Goal: Task Accomplishment & Management: Use online tool/utility

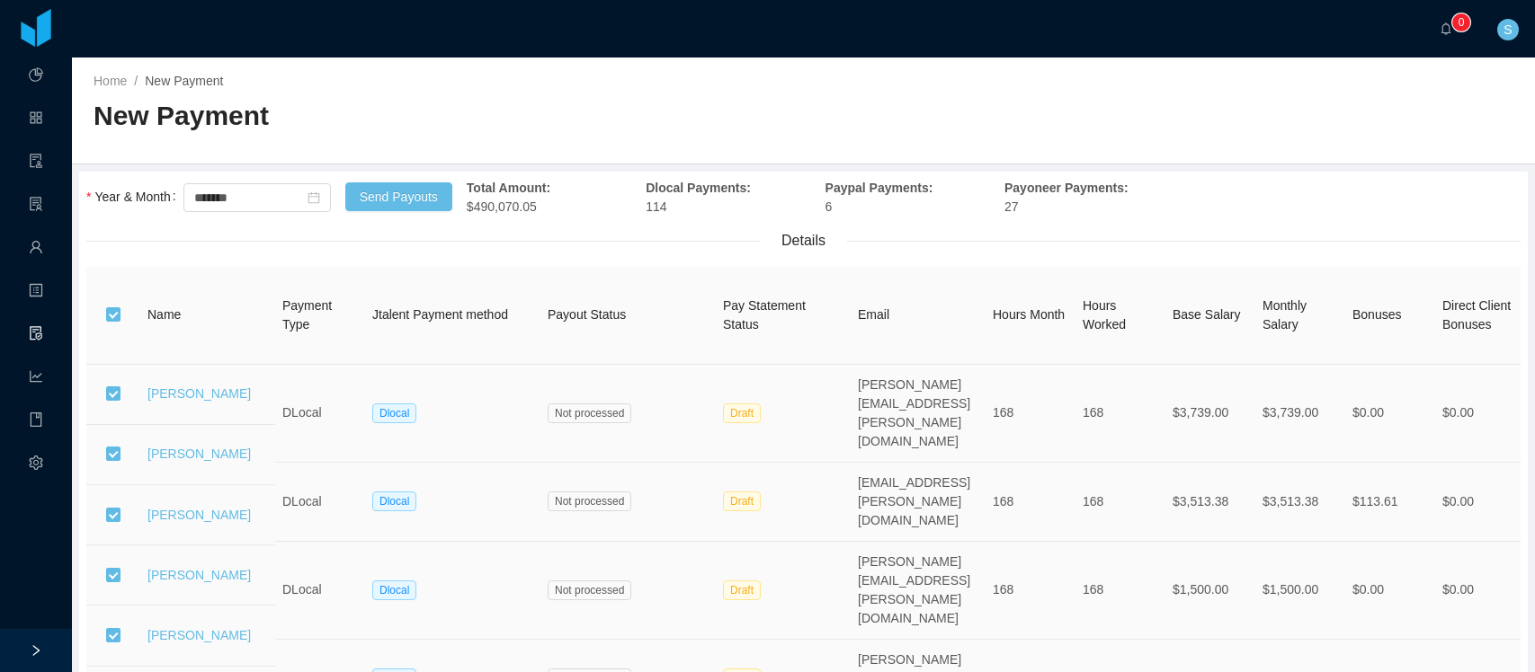
click at [613, 128] on h2 "New Payment" at bounding box center [449, 116] width 710 height 37
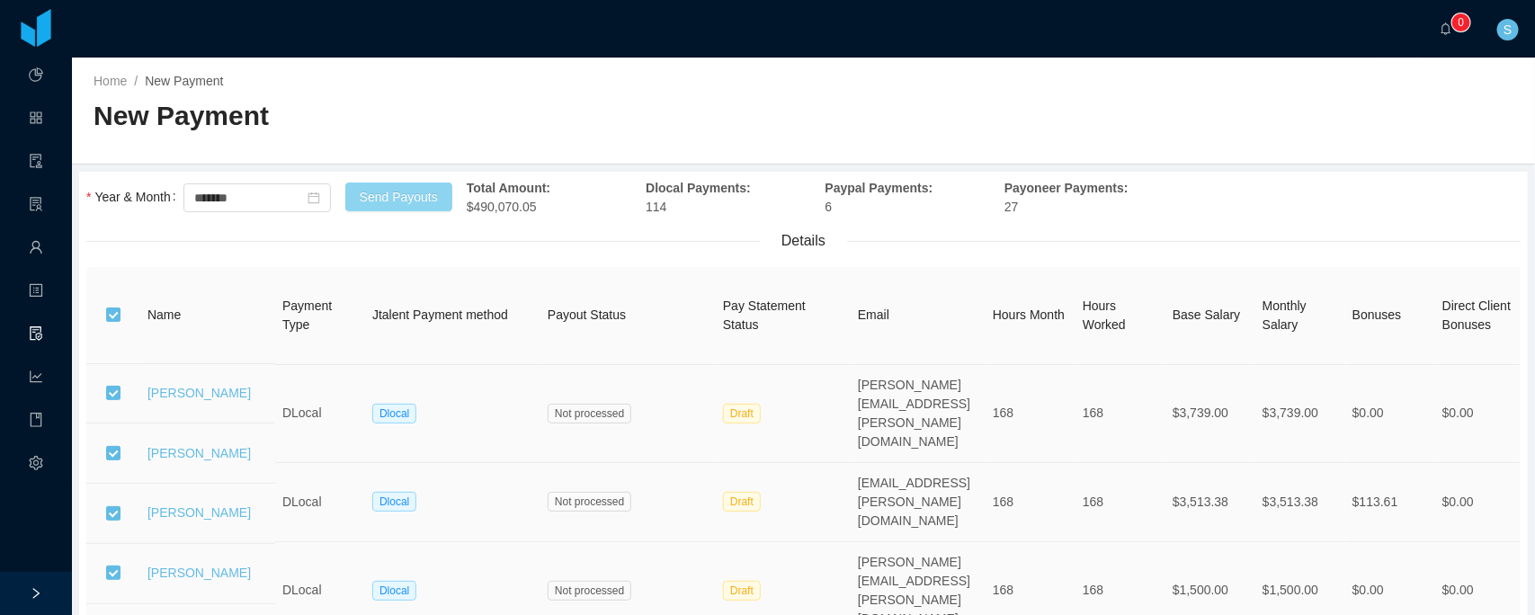
click at [414, 192] on button "Send Payouts" at bounding box center [398, 197] width 107 height 29
click at [558, 277] on button "OK" at bounding box center [570, 277] width 32 height 22
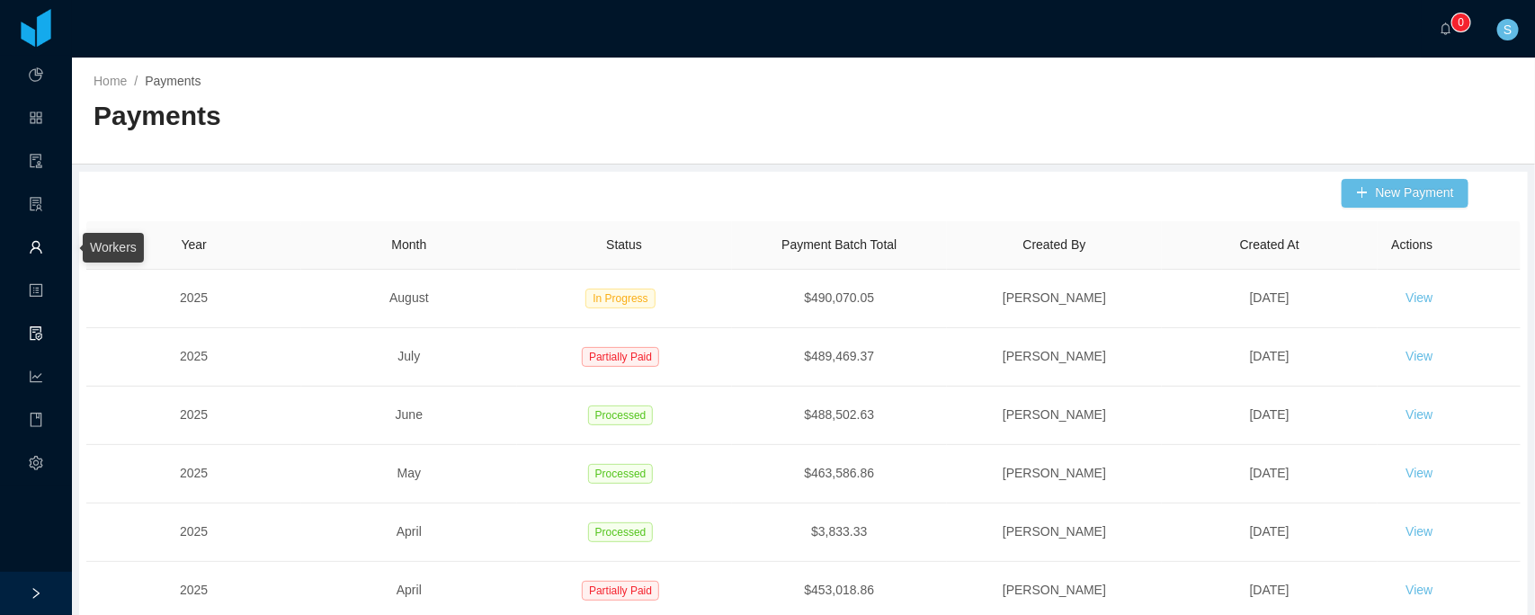
click at [33, 256] on link "Workers" at bounding box center [36, 249] width 14 height 38
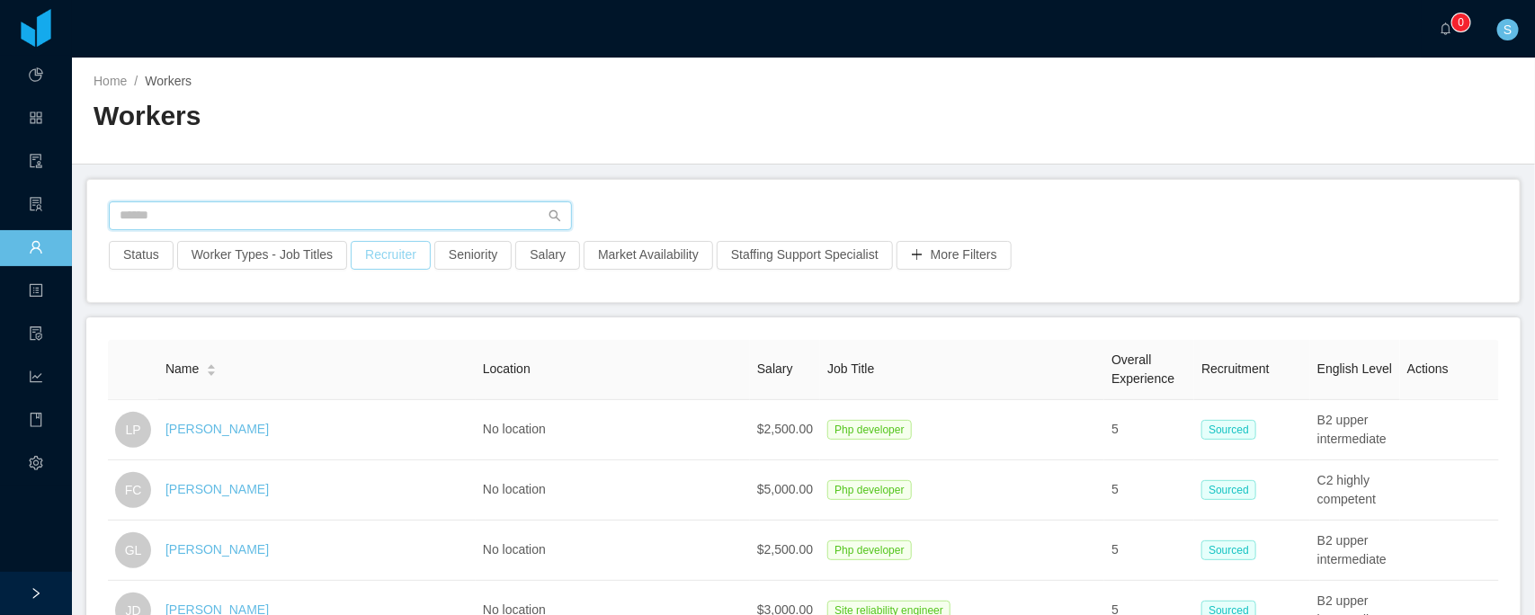
click at [370, 209] on input "text" at bounding box center [340, 215] width 463 height 29
type input "*"
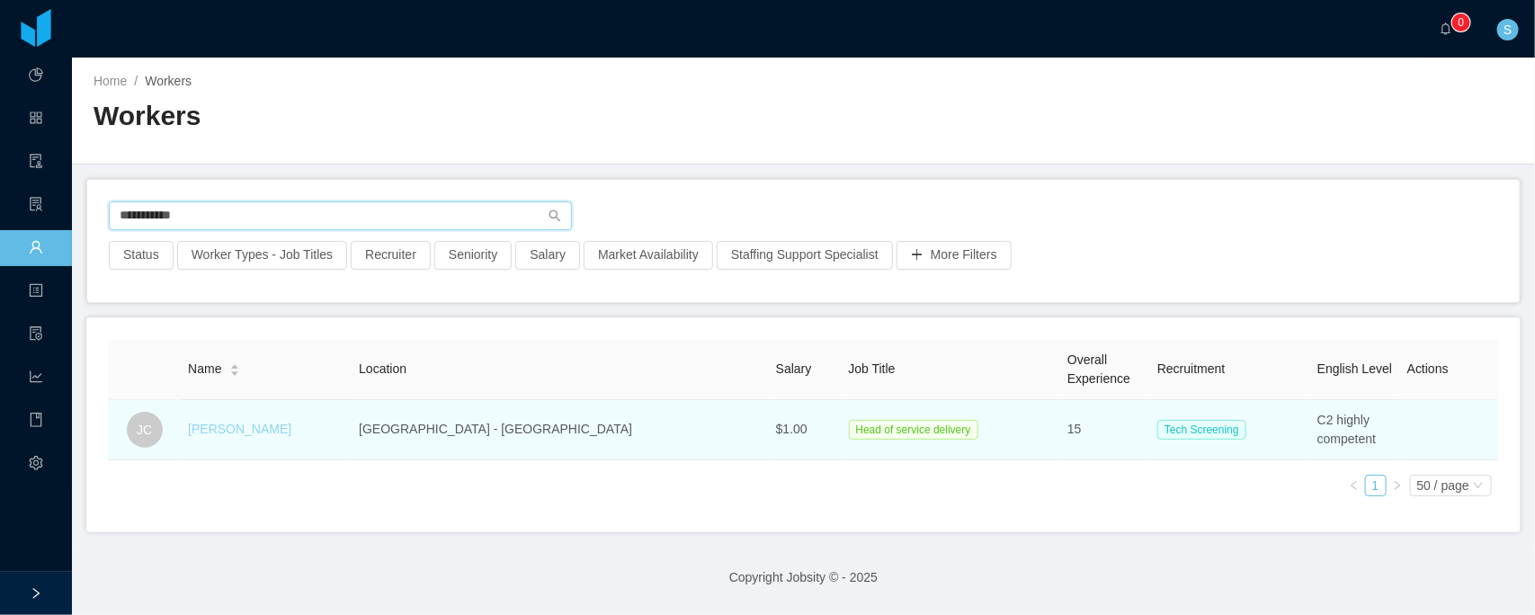
type input "**********"
click at [259, 423] on link "[PERSON_NAME]" at bounding box center [239, 429] width 103 height 14
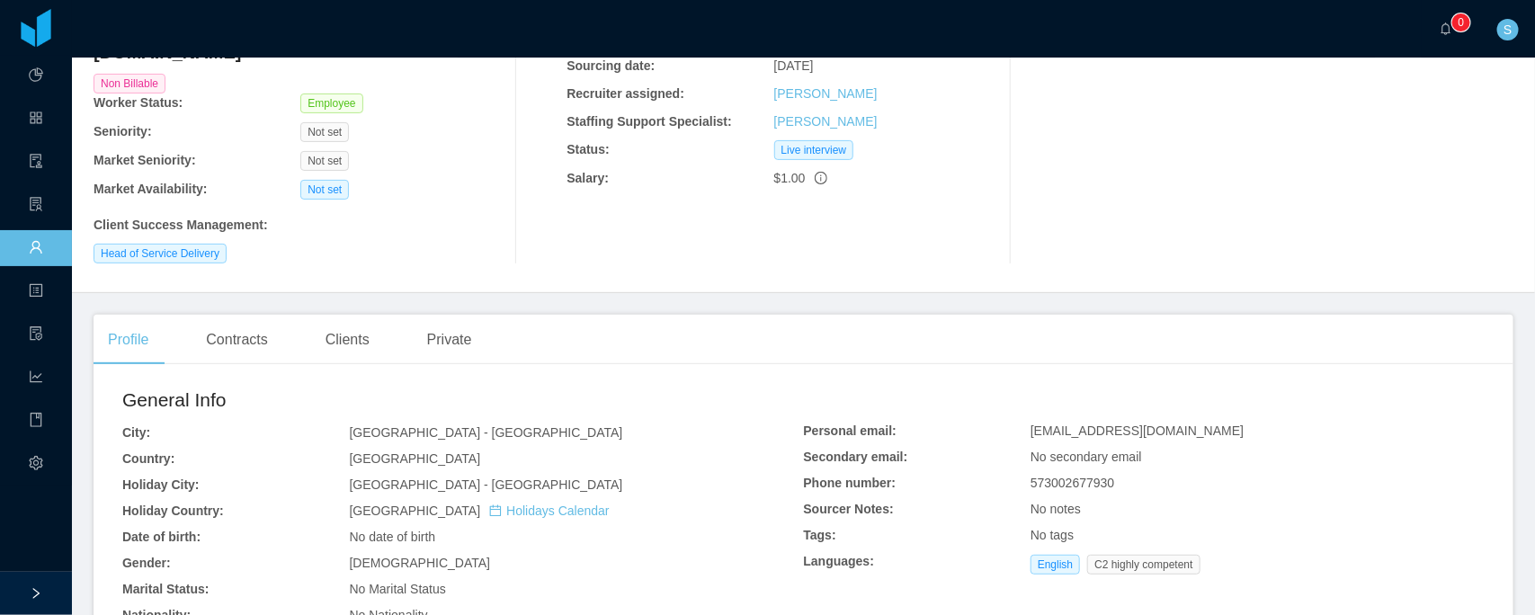
scroll to position [337, 0]
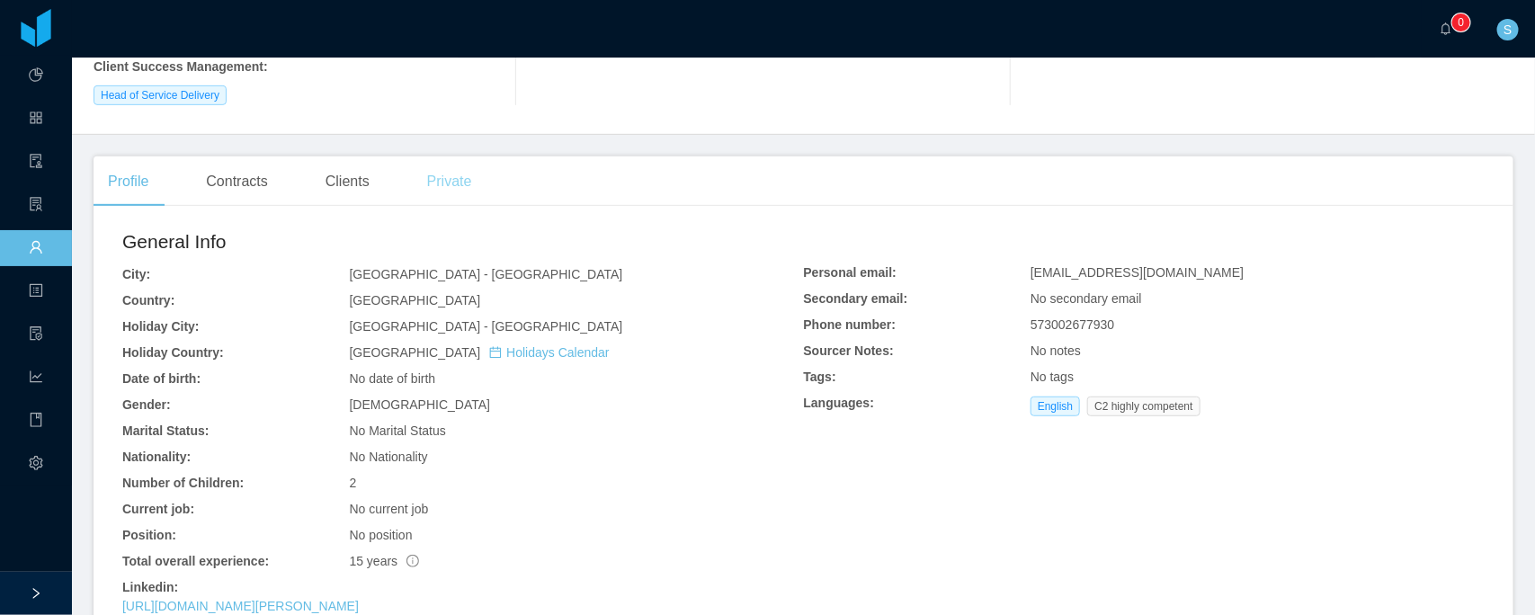
click at [454, 156] on div "Private" at bounding box center [450, 181] width 74 height 50
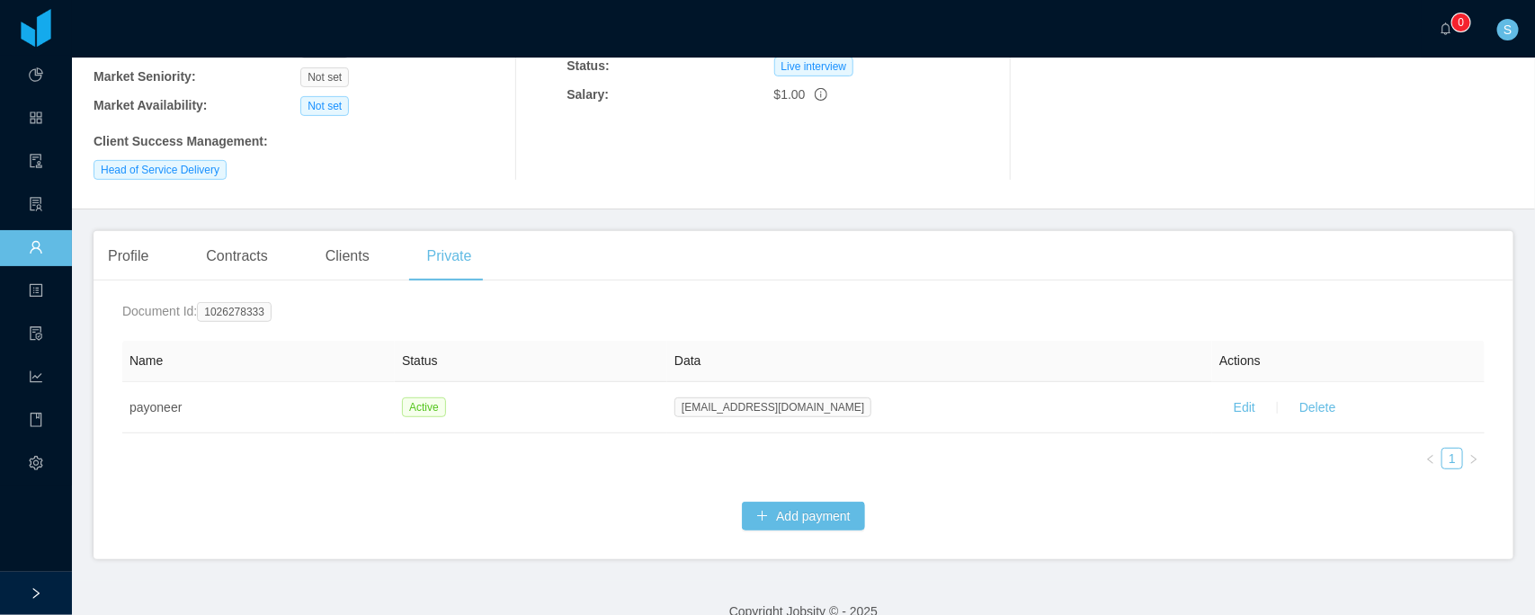
scroll to position [292, 0]
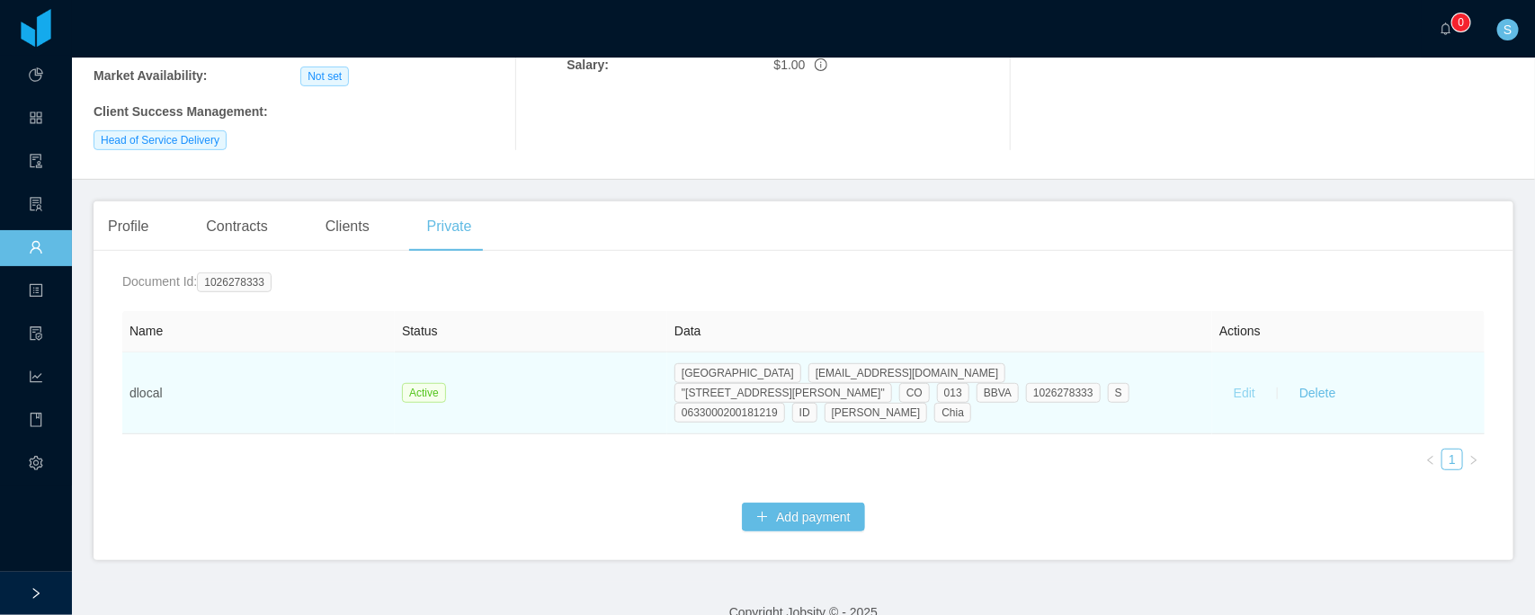
click at [1233, 379] on button "Edit" at bounding box center [1244, 393] width 50 height 29
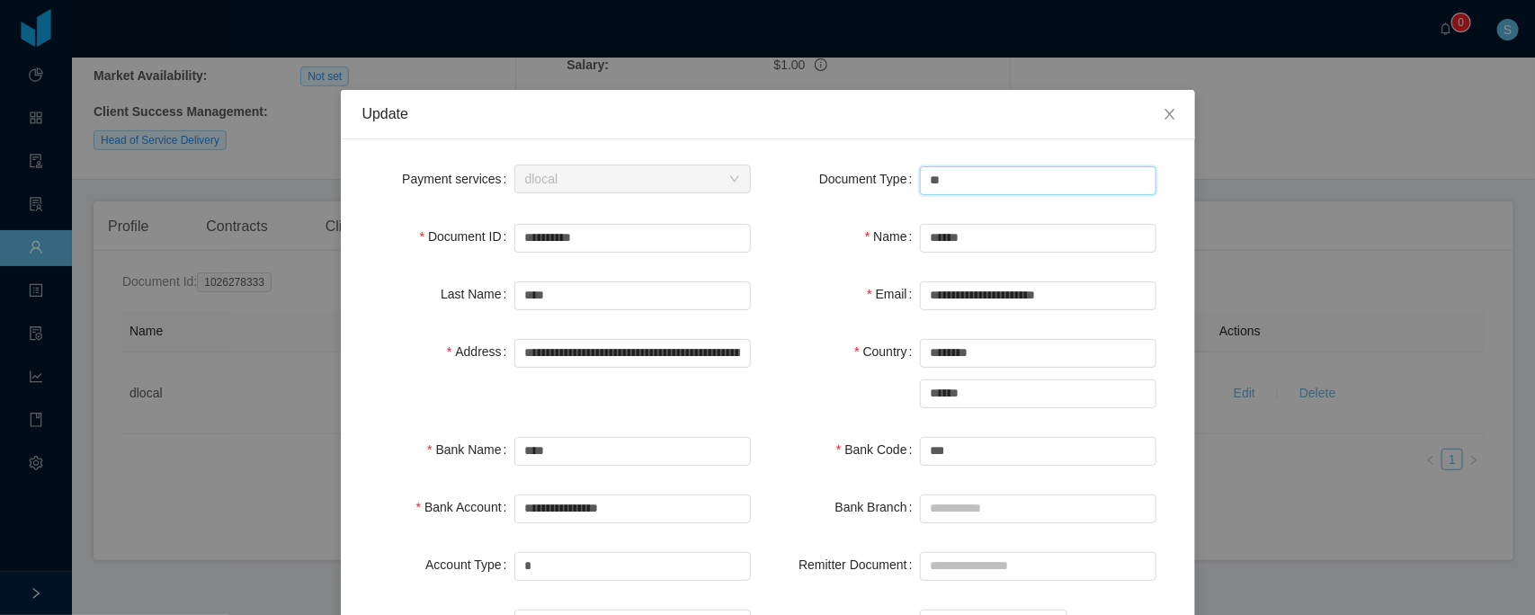
click at [959, 185] on input "**" at bounding box center [1038, 180] width 236 height 29
type input "**"
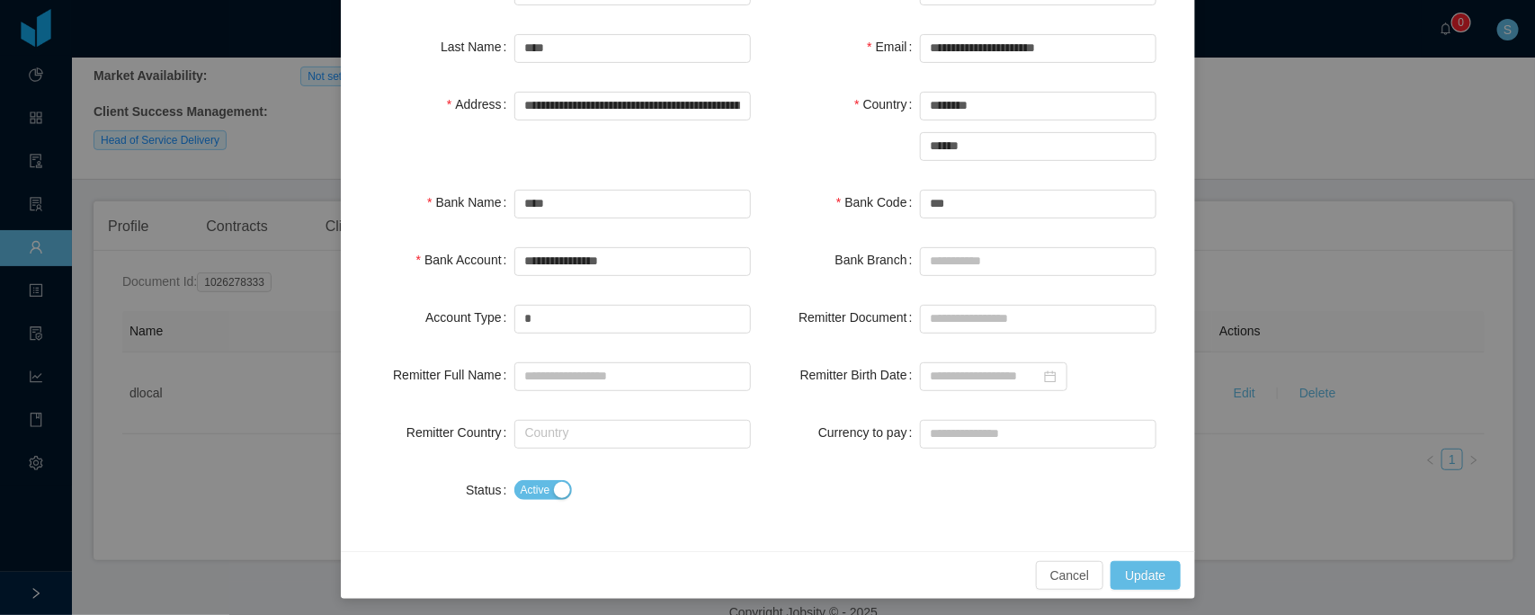
scroll to position [252, 0]
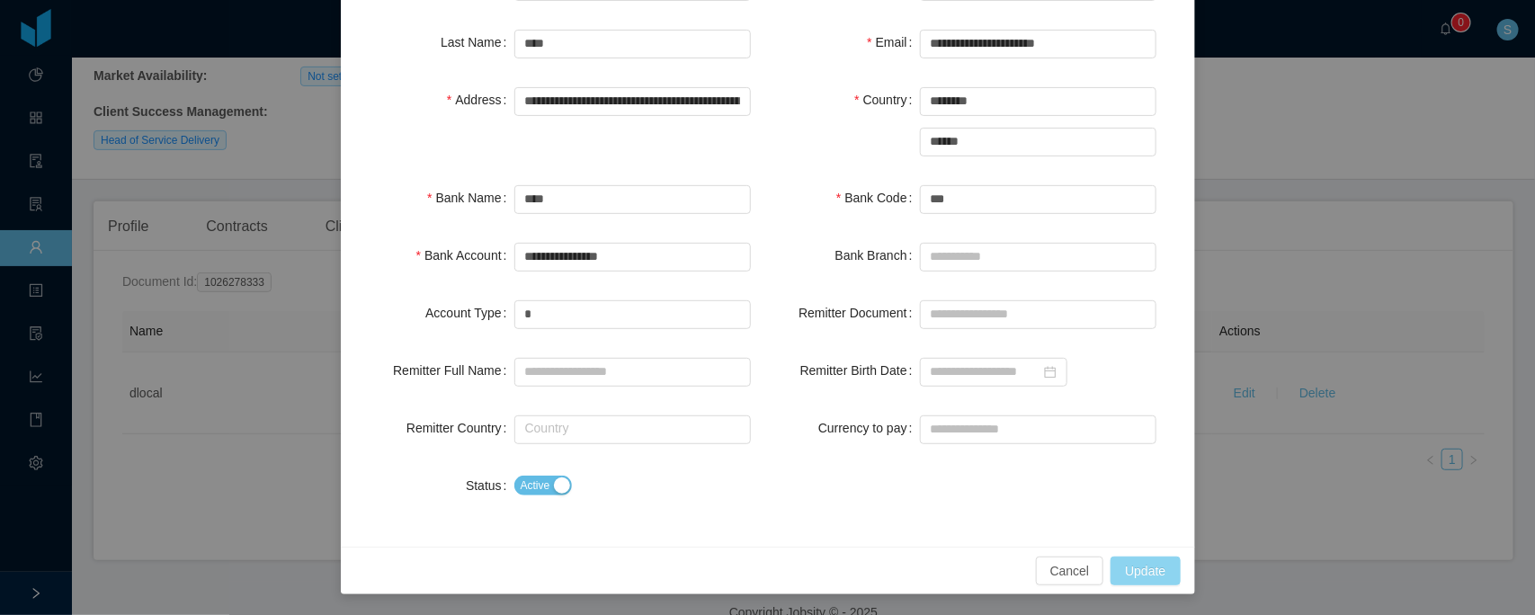
click at [1145, 582] on button "Update" at bounding box center [1144, 571] width 69 height 29
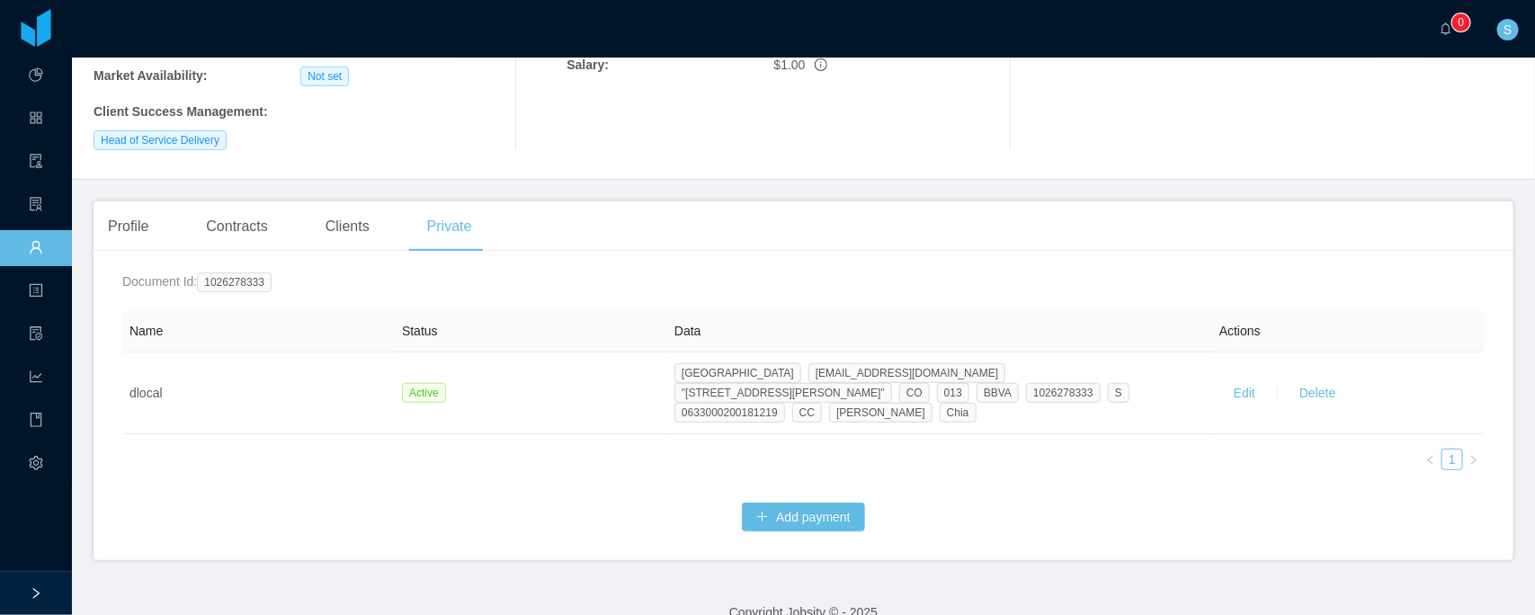
scroll to position [0, 0]
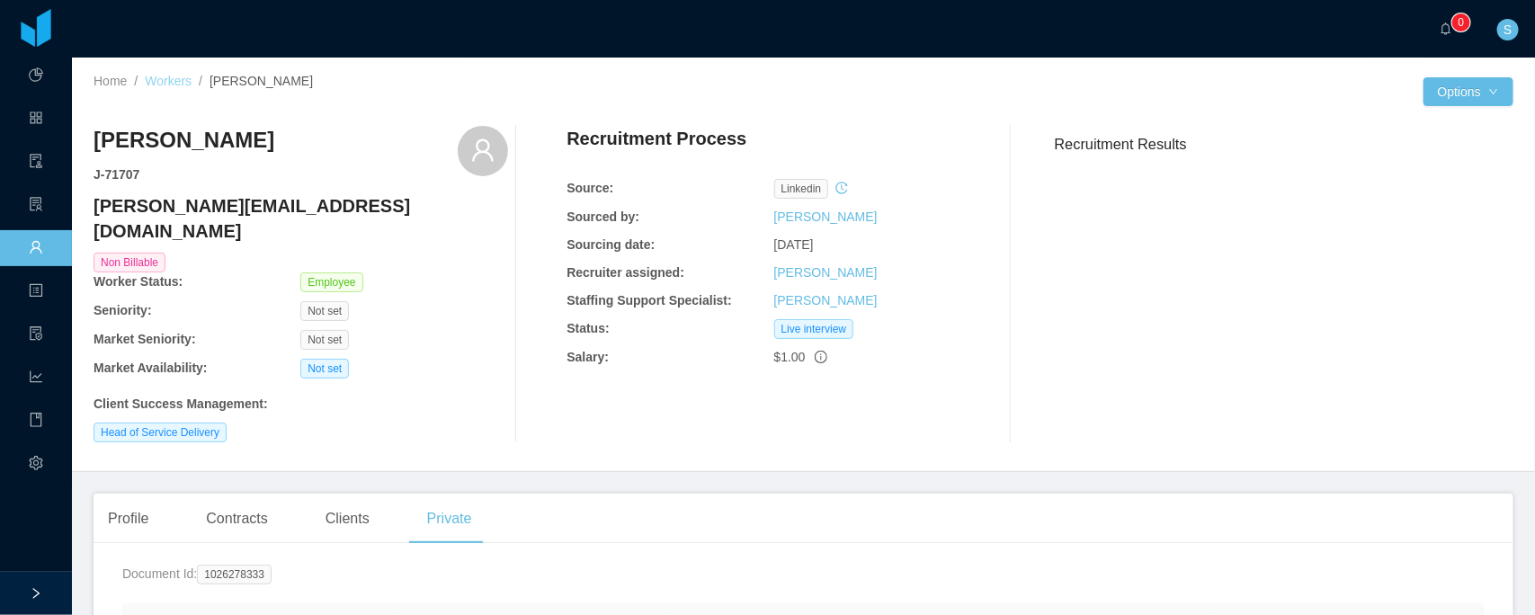
click at [183, 74] on link "Workers" at bounding box center [168, 81] width 47 height 14
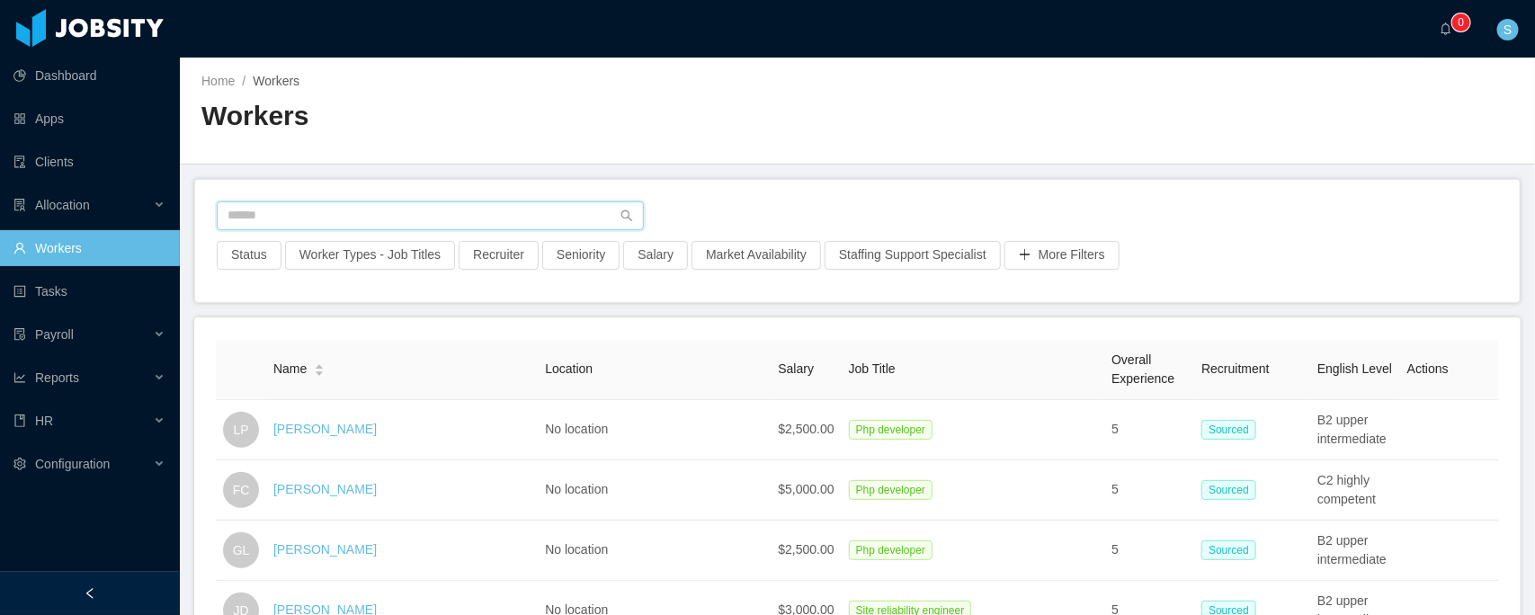
click at [342, 216] on input "text" at bounding box center [430, 215] width 427 height 29
click at [295, 227] on input "text" at bounding box center [430, 215] width 427 height 29
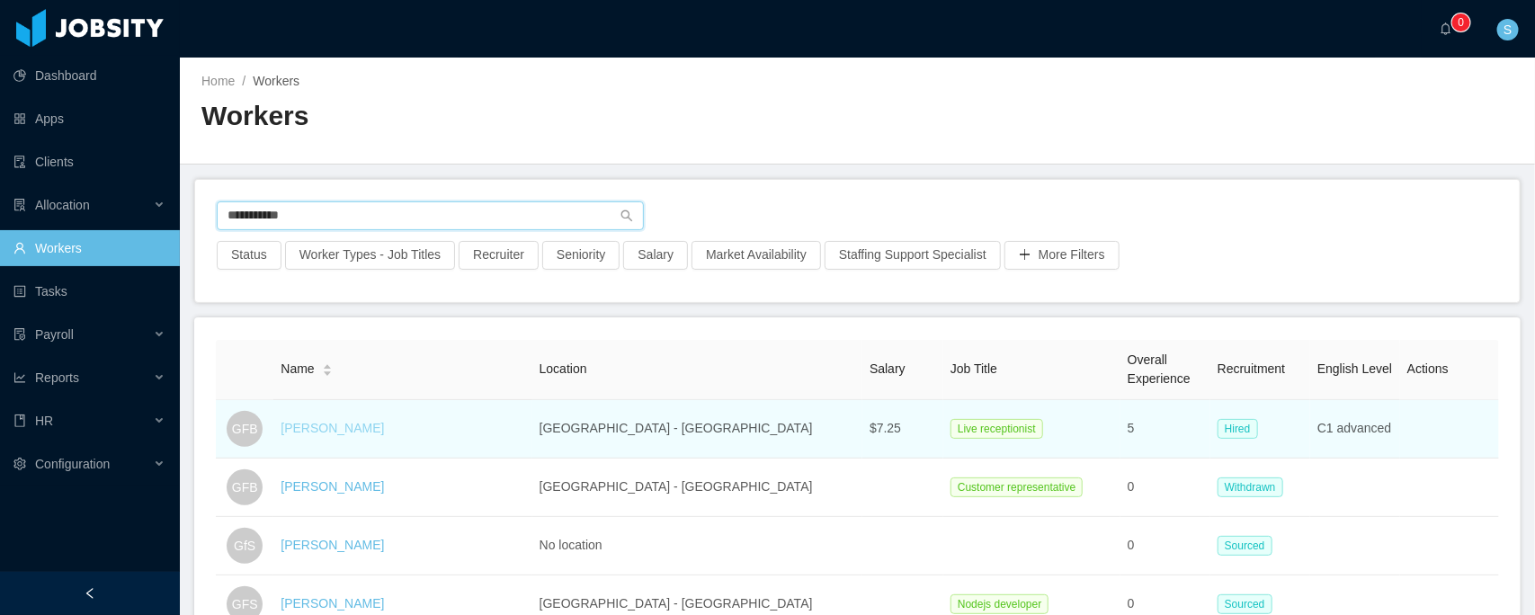
type input "**********"
click at [364, 427] on link "Gian Franco Bianco" at bounding box center [332, 428] width 103 height 14
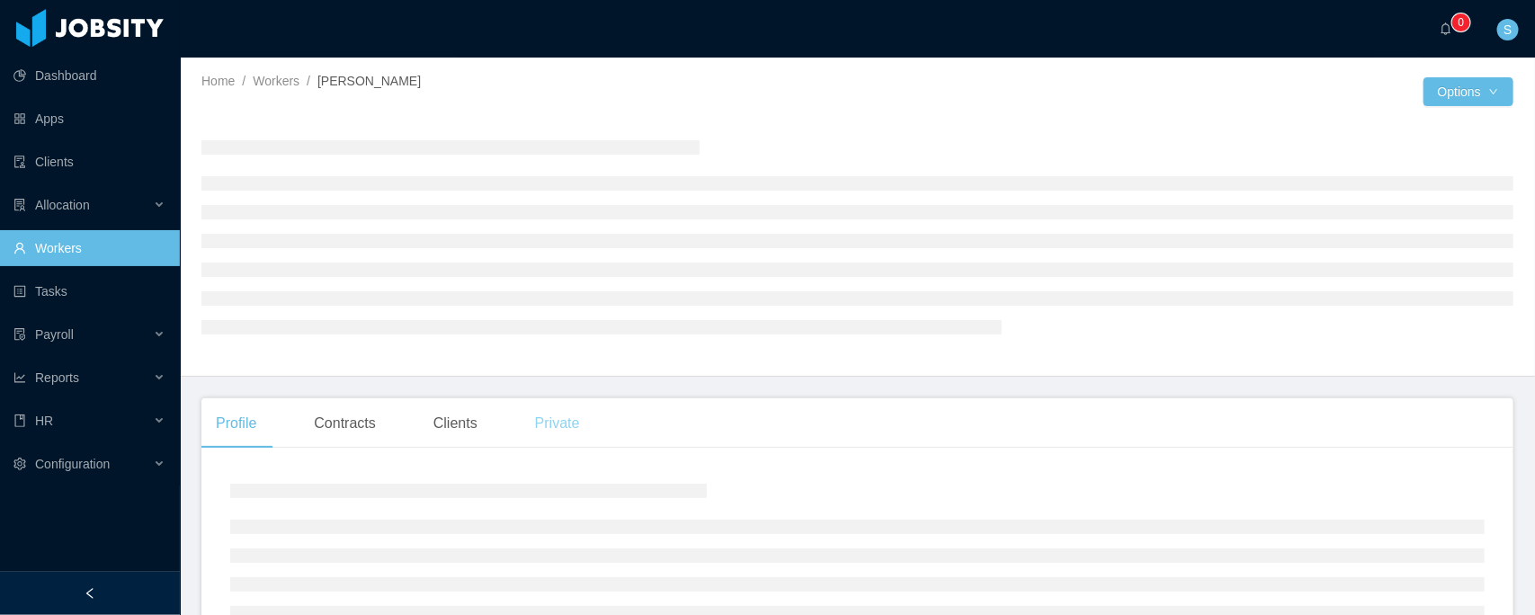
click at [569, 361] on div at bounding box center [857, 236] width 1312 height 250
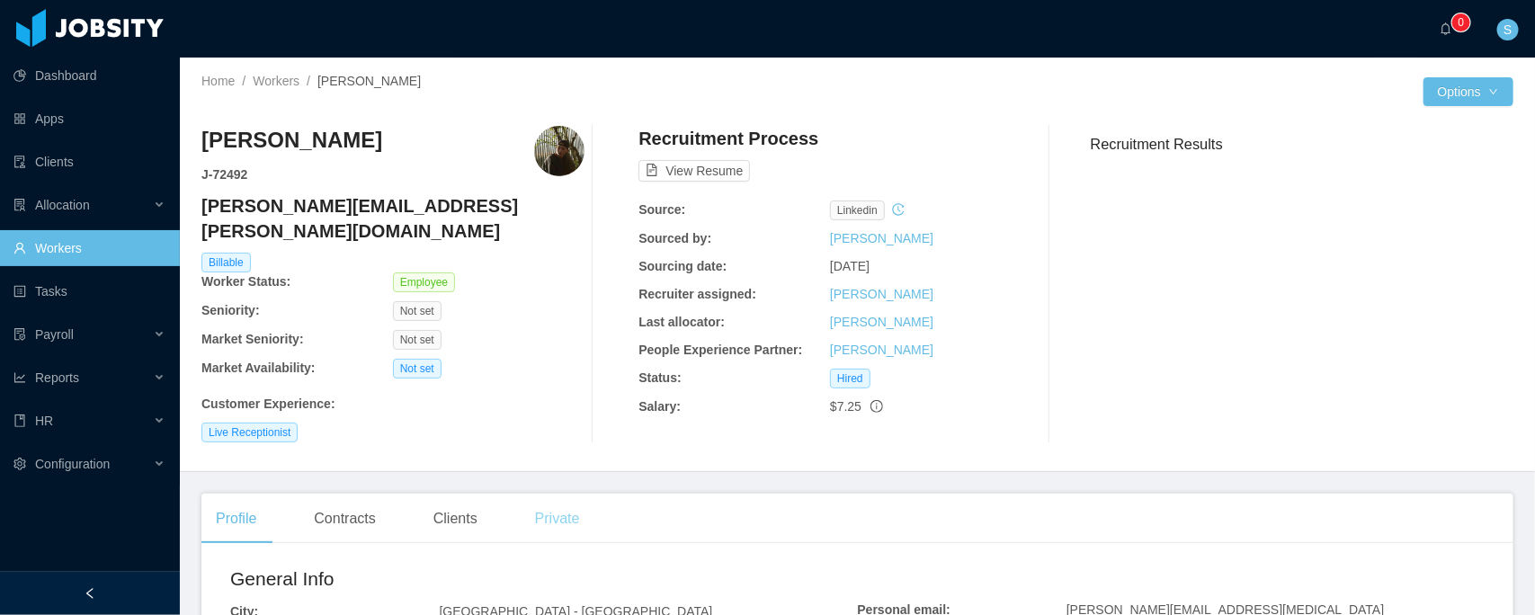
click at [557, 494] on div "Private" at bounding box center [558, 519] width 74 height 50
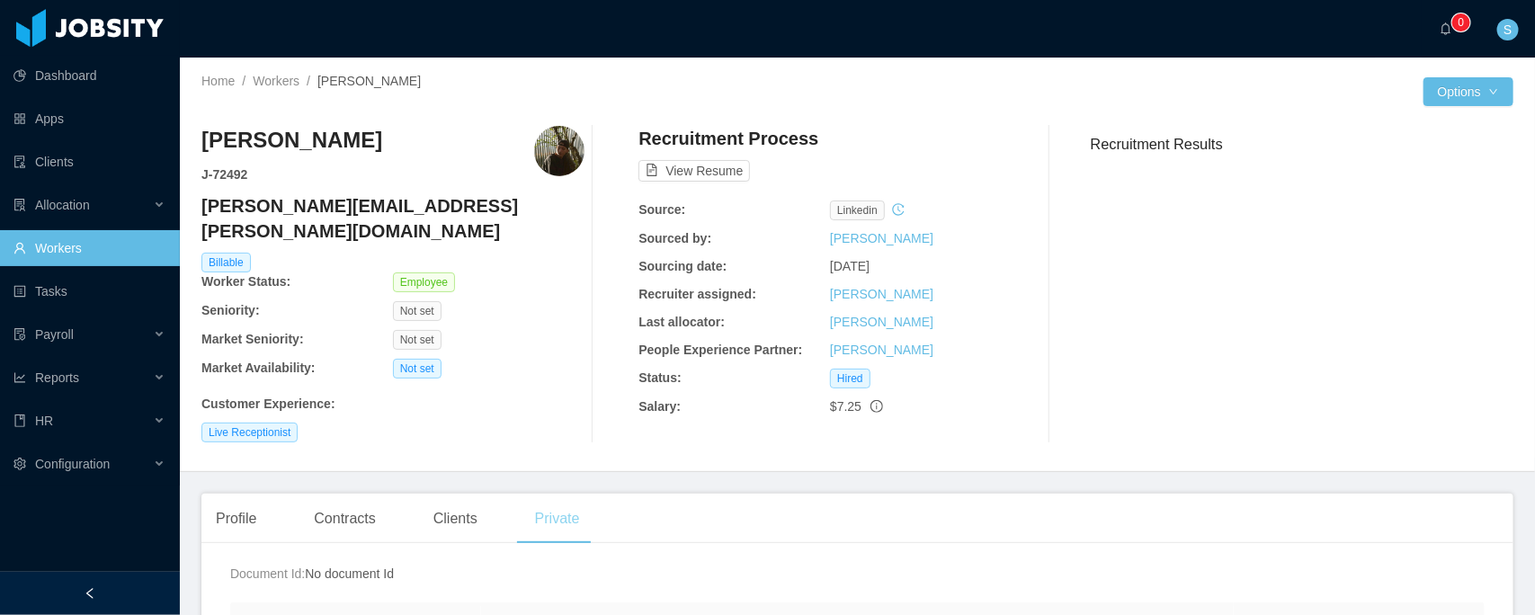
scroll to position [292, 0]
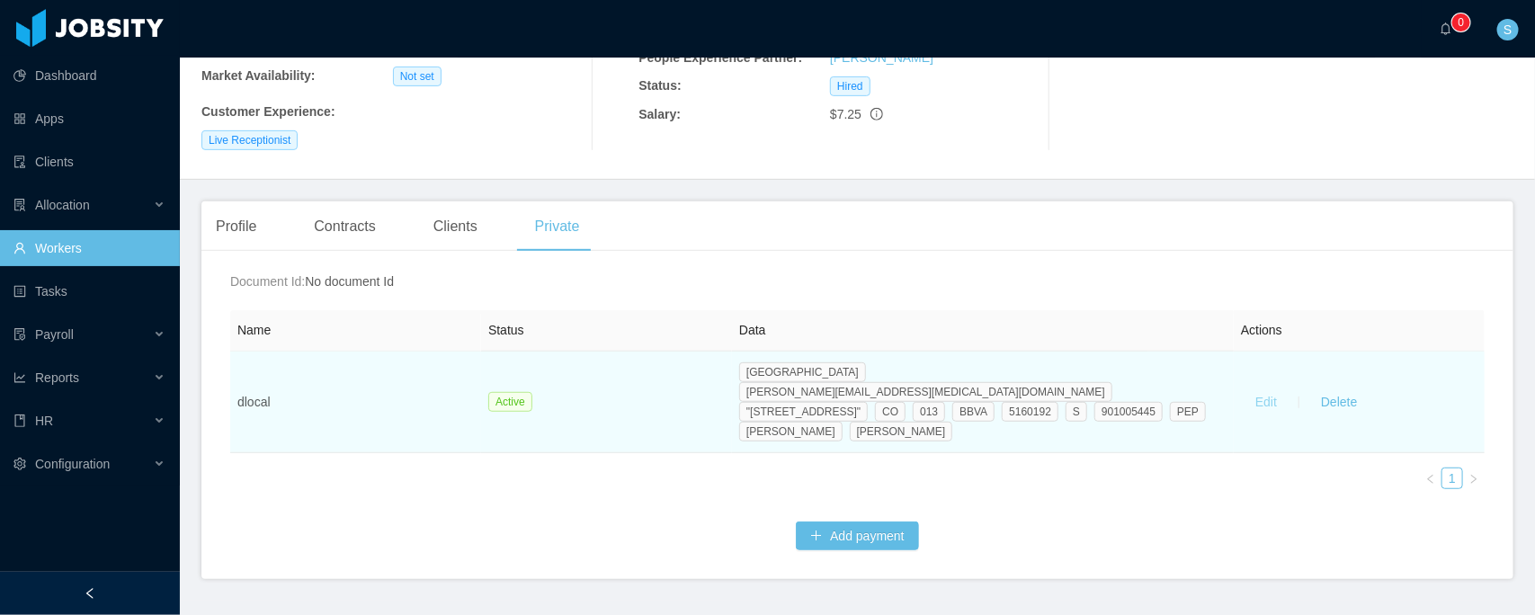
click at [1260, 387] on button "Edit" at bounding box center [1266, 401] width 50 height 29
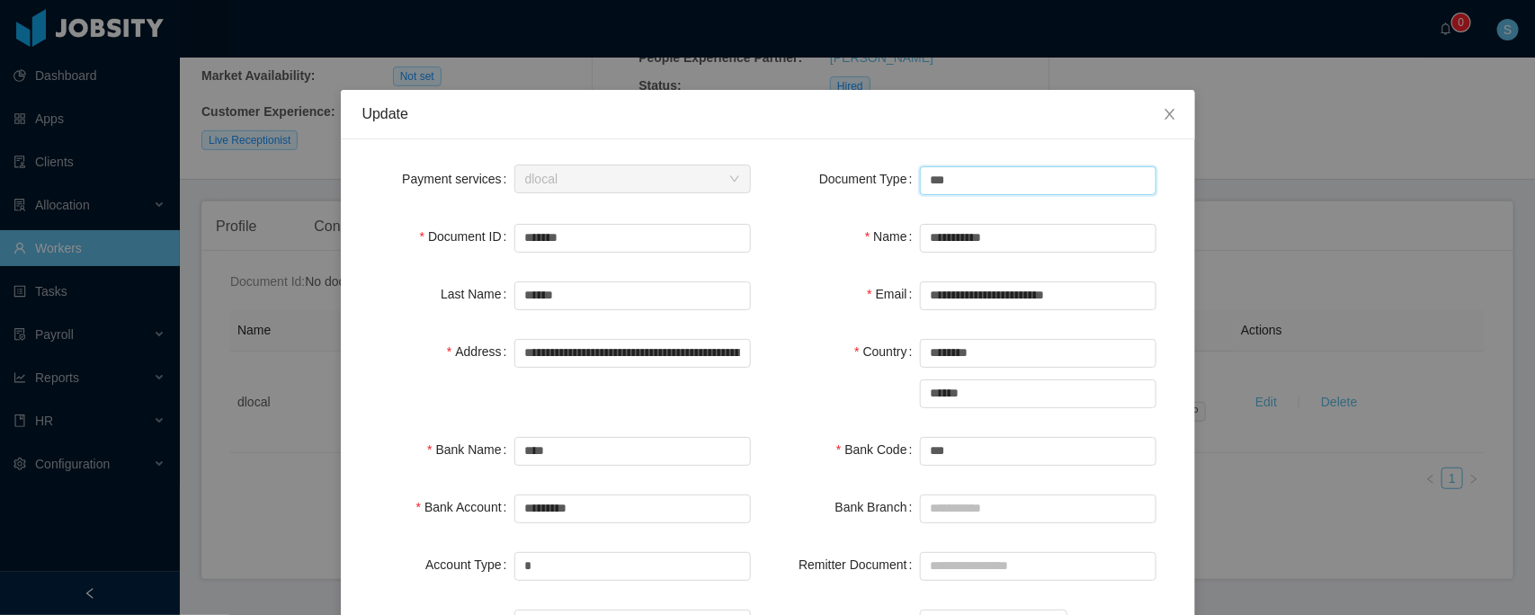
click at [944, 173] on input "***" at bounding box center [1038, 180] width 236 height 29
type input "**"
click at [783, 214] on div "Document Type **" at bounding box center [970, 190] width 405 height 58
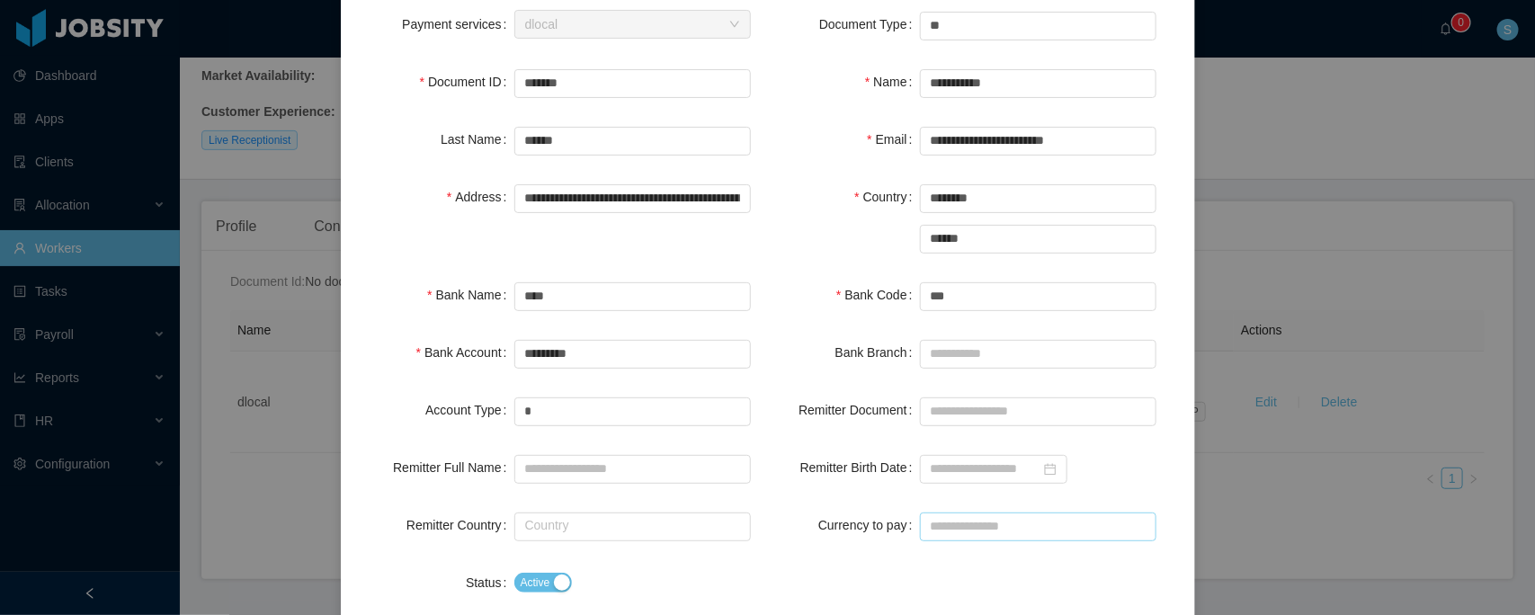
scroll to position [252, 0]
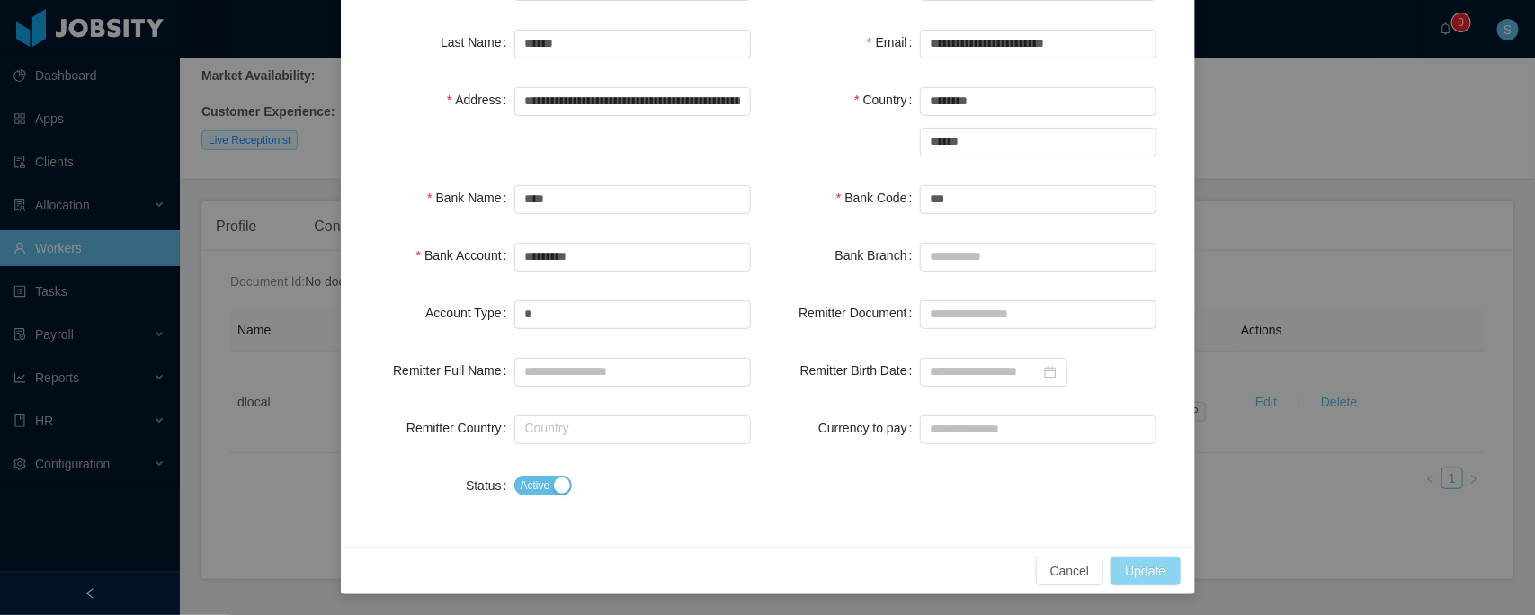
click at [1130, 565] on button "Update" at bounding box center [1144, 571] width 69 height 29
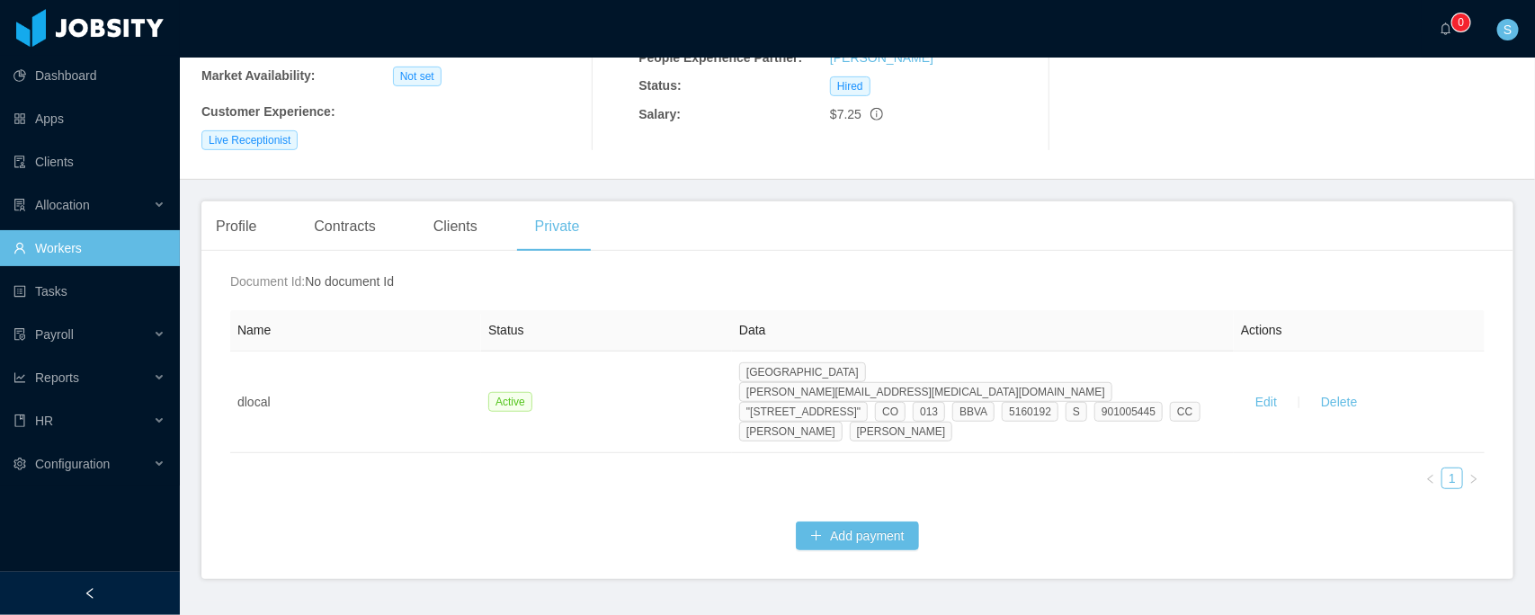
scroll to position [0, 0]
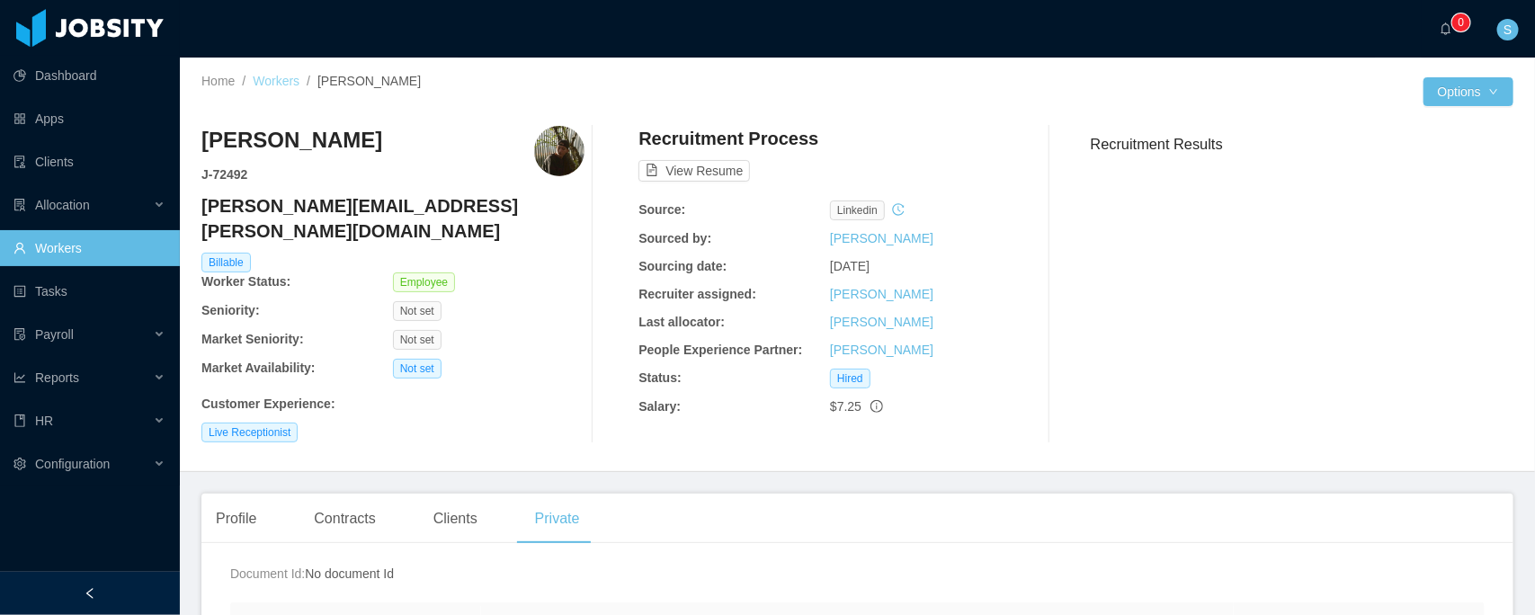
click at [272, 72] on div "Home / Workers / Gian Franco Bianco / Options Gian Franco Bianco J- 72492 franc…" at bounding box center [857, 265] width 1355 height 414
click at [266, 85] on link "Workers" at bounding box center [276, 81] width 47 height 14
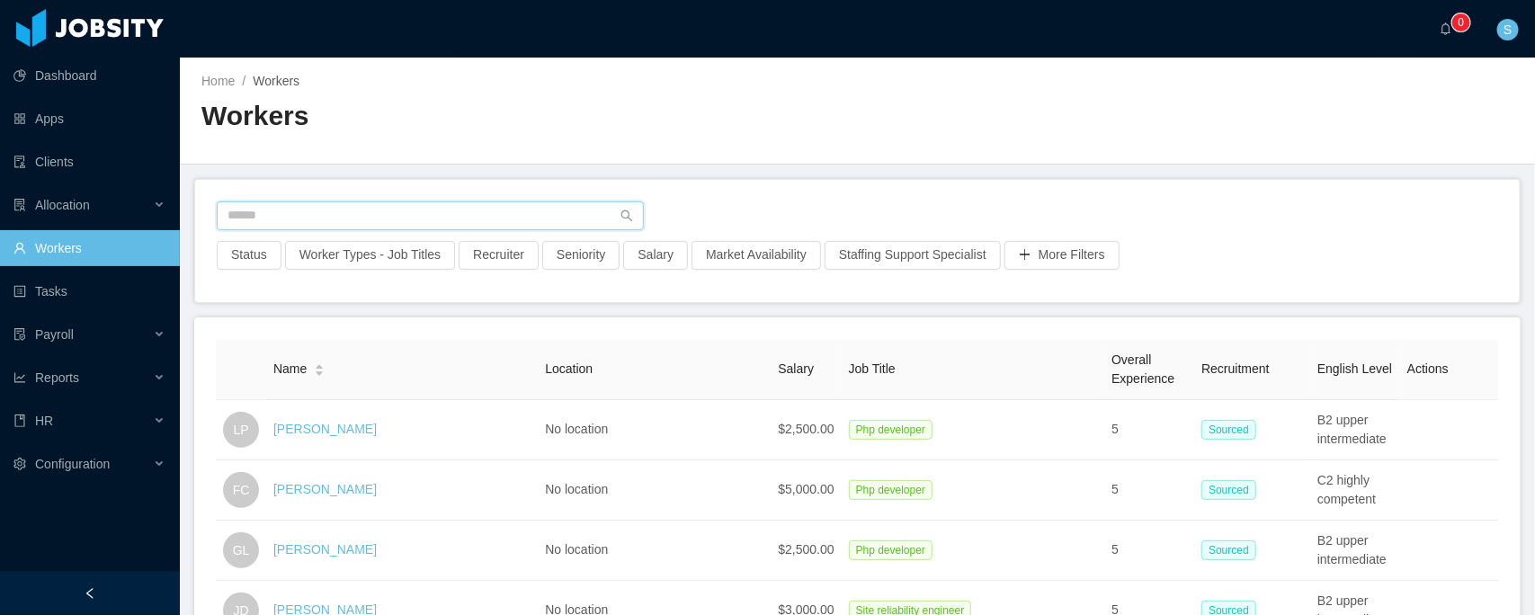
click at [388, 218] on input "text" at bounding box center [430, 215] width 427 height 29
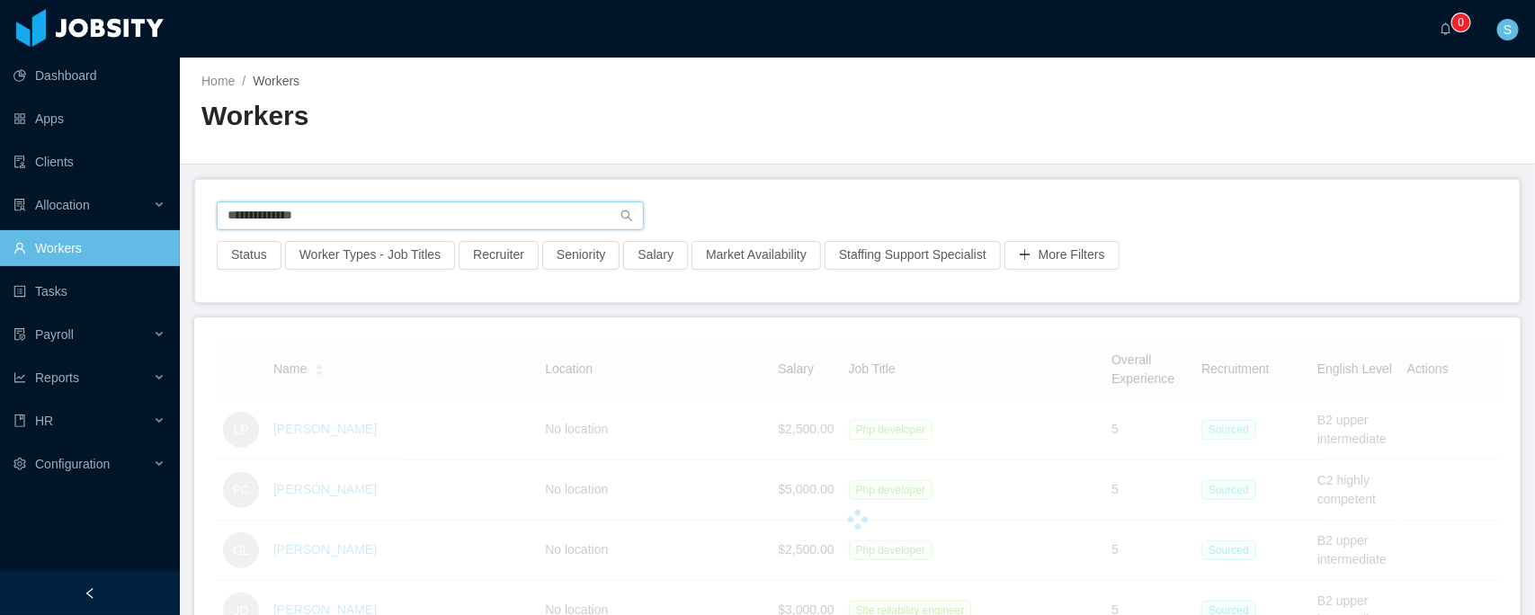
type input "**********"
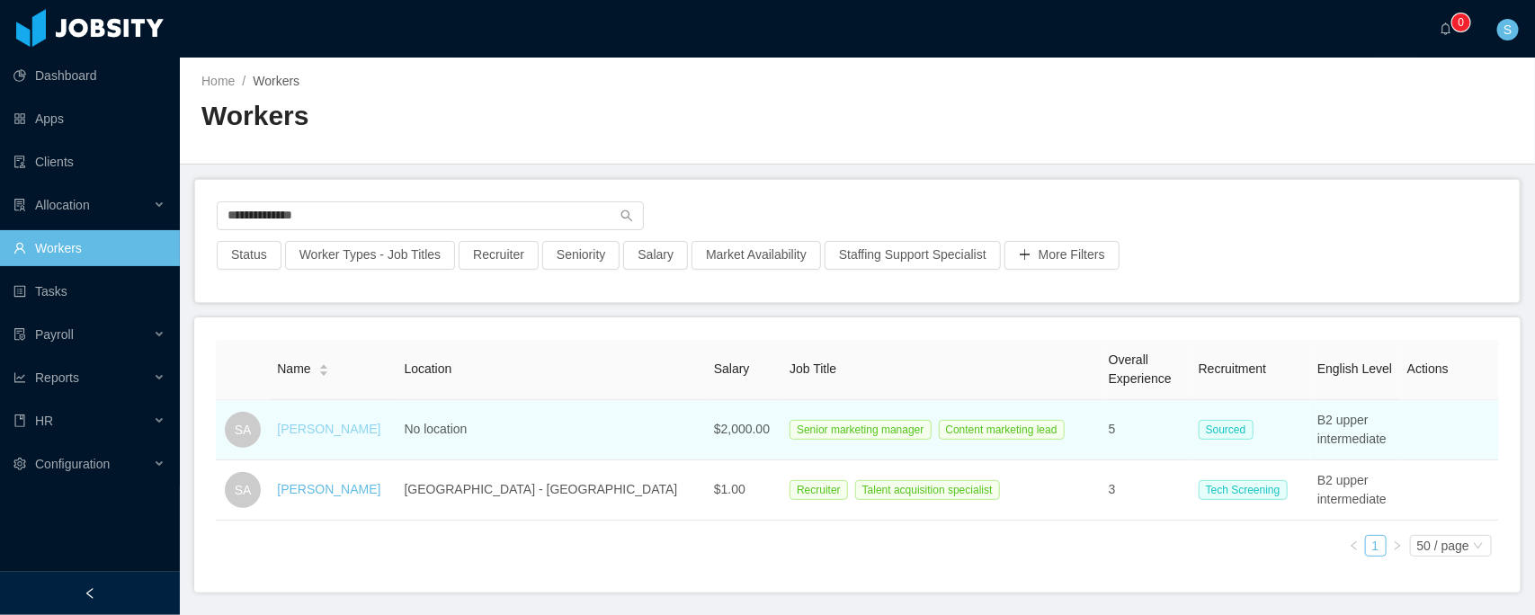
click at [352, 432] on link "[PERSON_NAME]" at bounding box center [328, 429] width 103 height 14
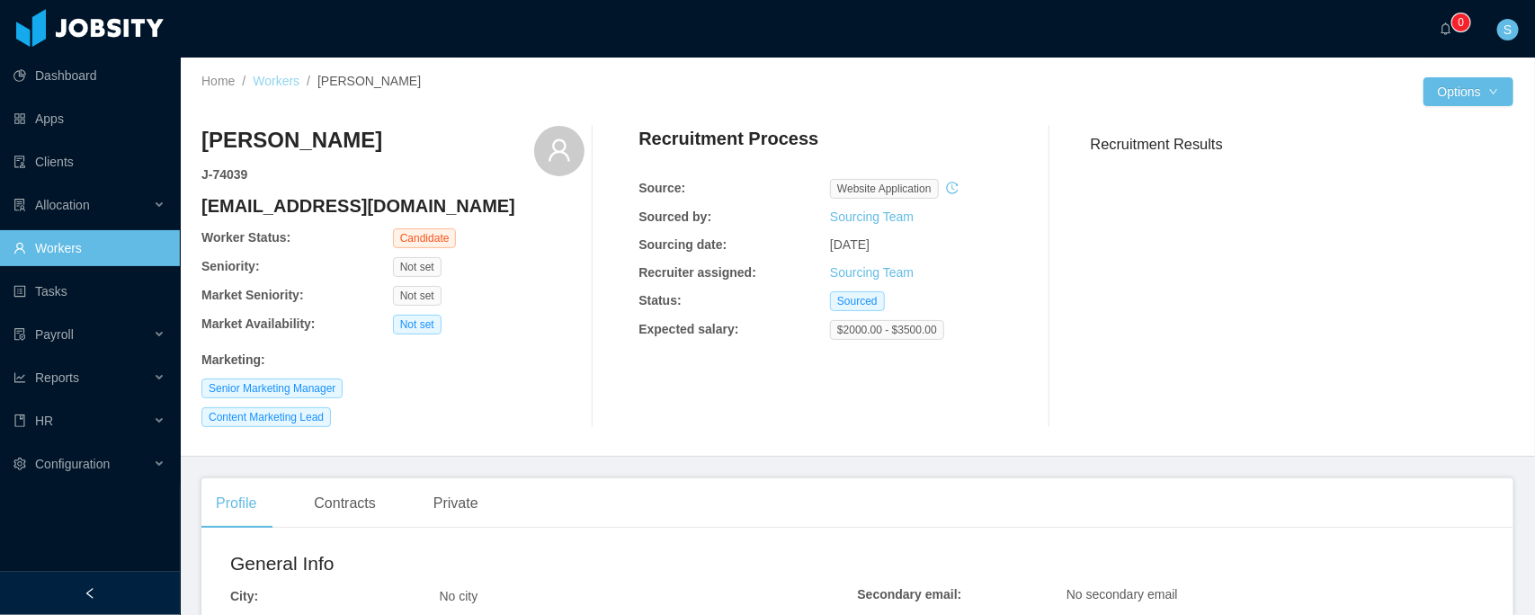
click at [288, 82] on link "Workers" at bounding box center [276, 81] width 47 height 14
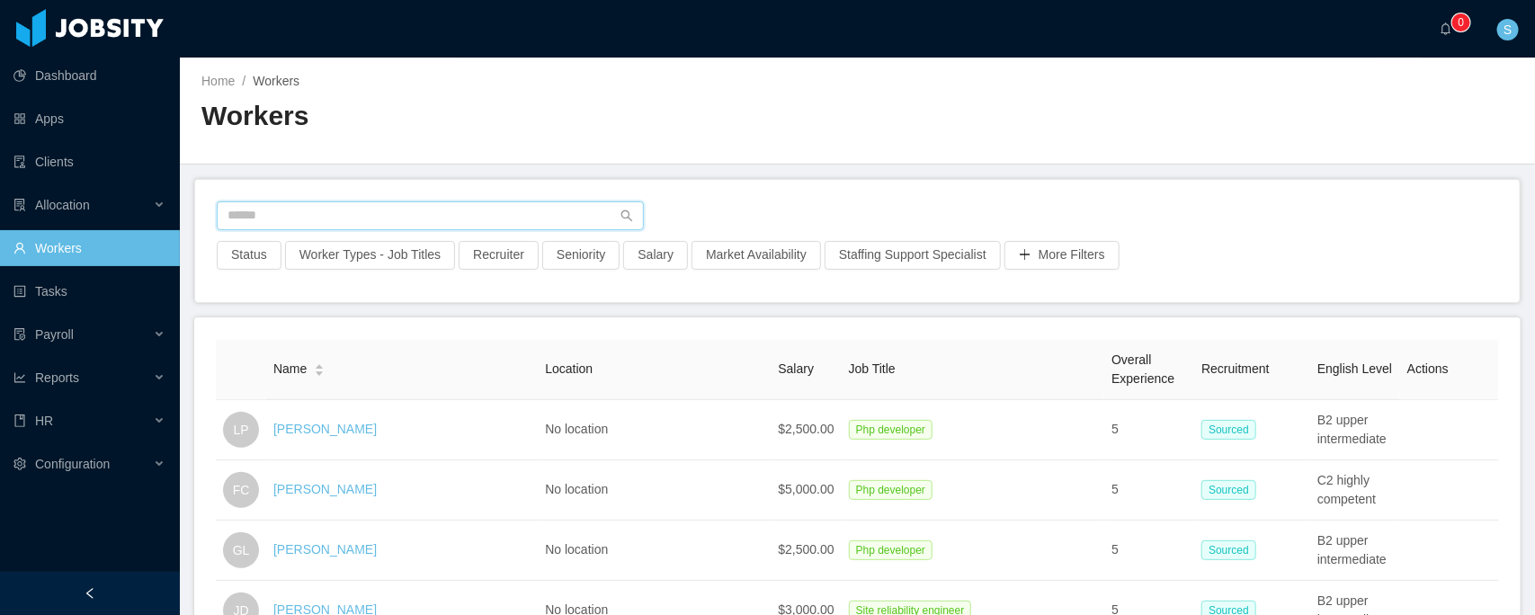
click at [450, 218] on input "text" at bounding box center [430, 215] width 427 height 29
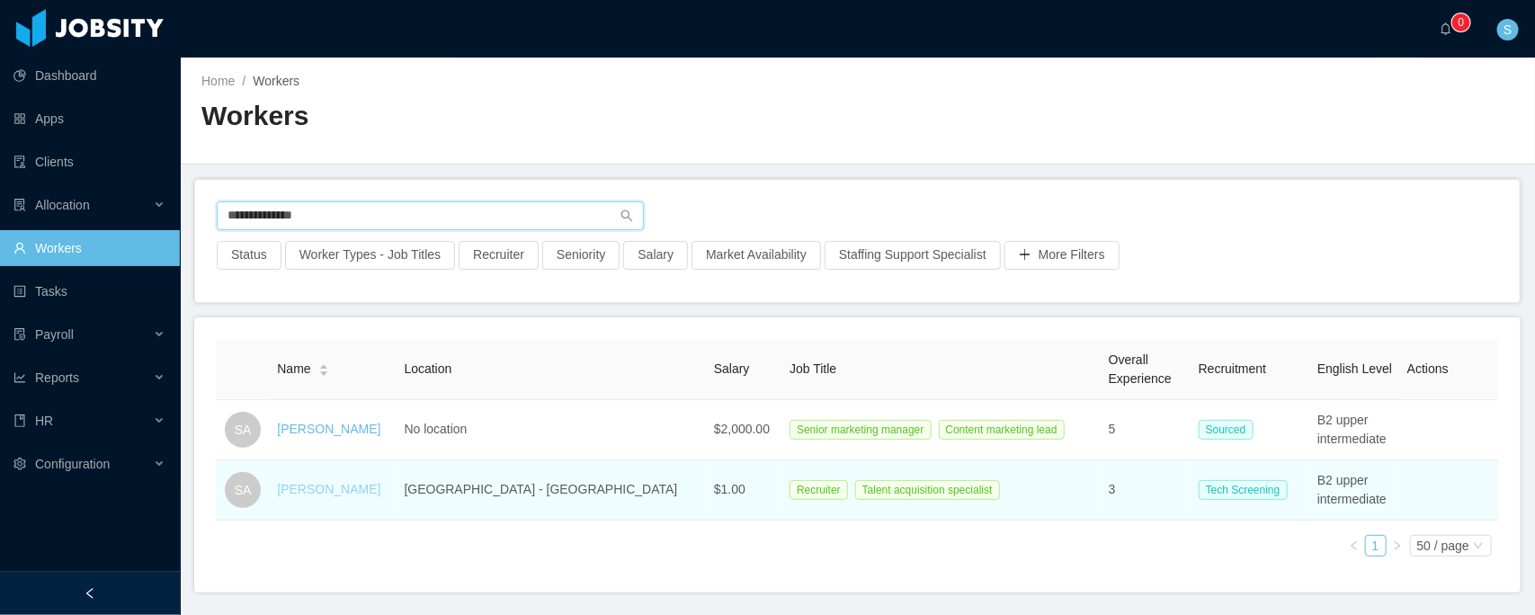
type input "**********"
click at [339, 494] on link "[PERSON_NAME]" at bounding box center [328, 489] width 103 height 14
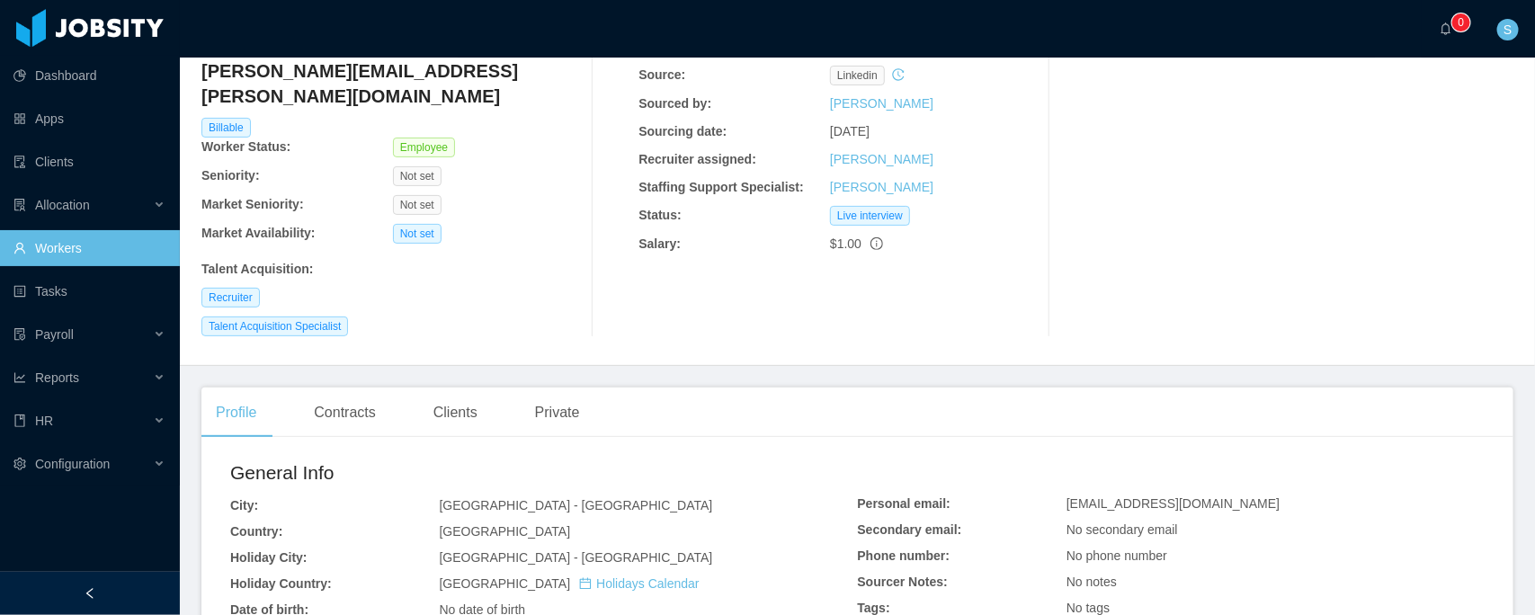
scroll to position [224, 0]
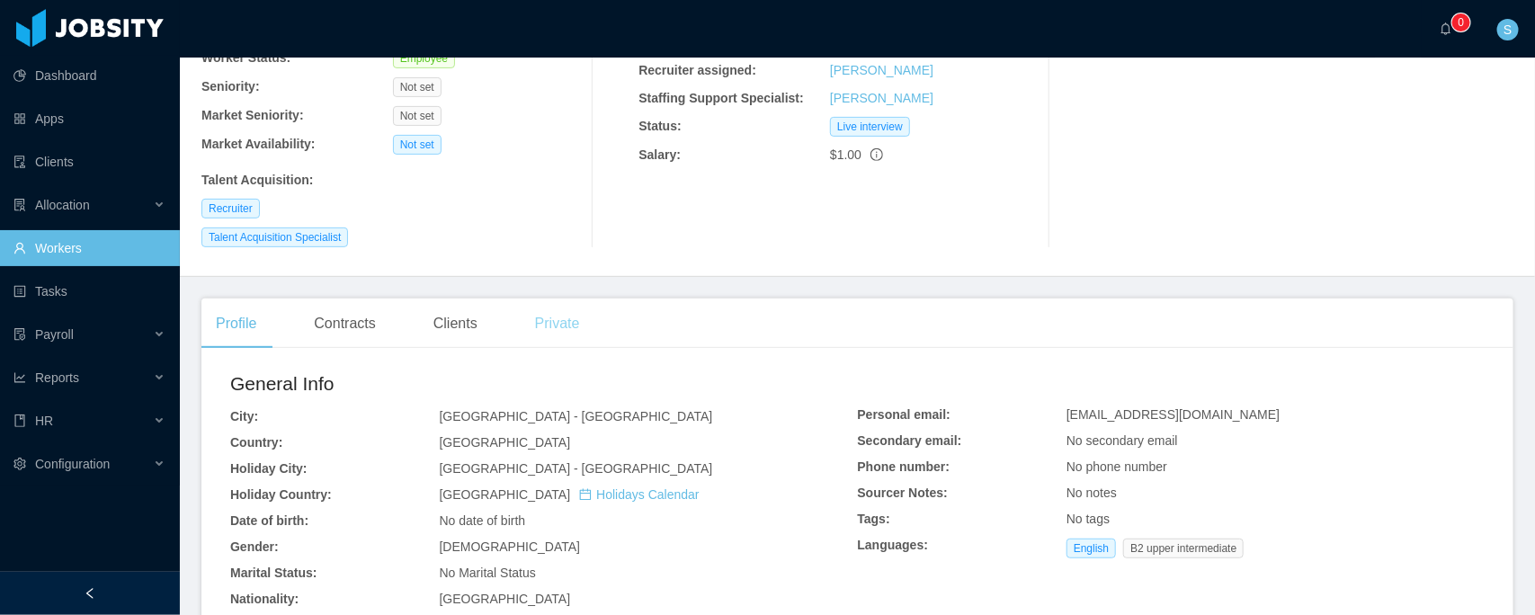
click at [560, 298] on div "Private" at bounding box center [558, 323] width 74 height 50
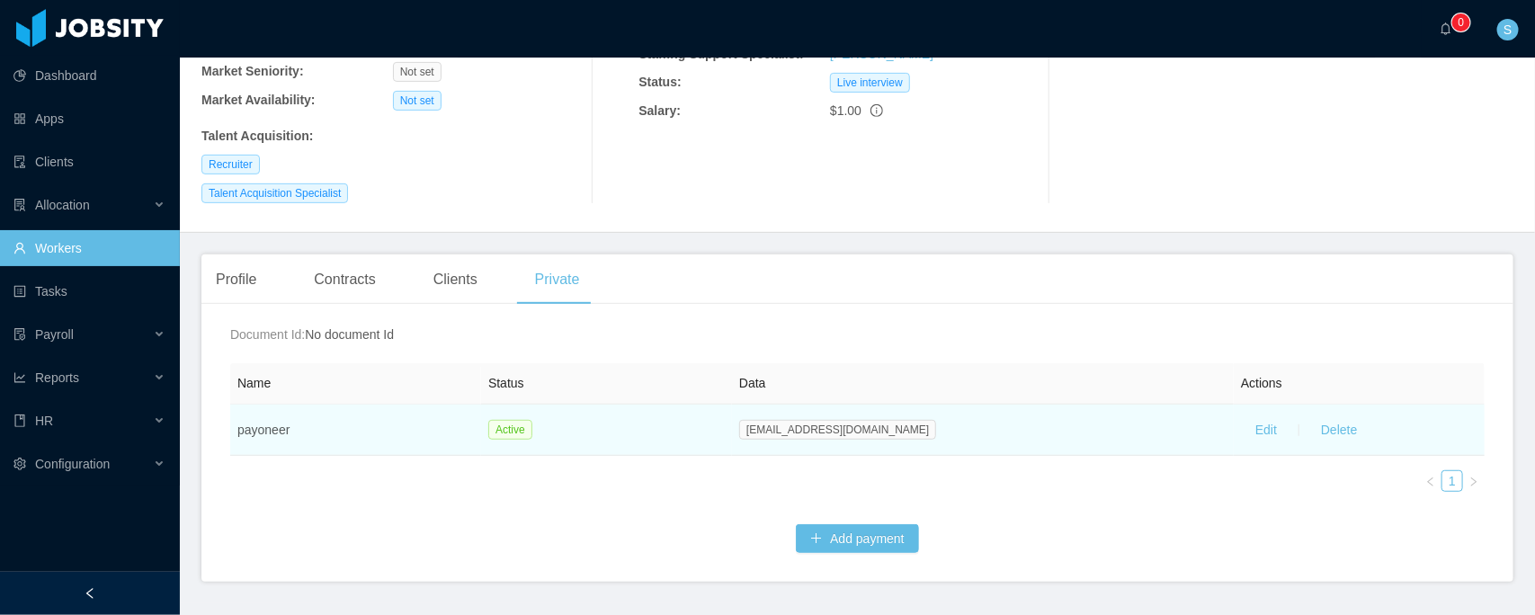
scroll to position [290, 0]
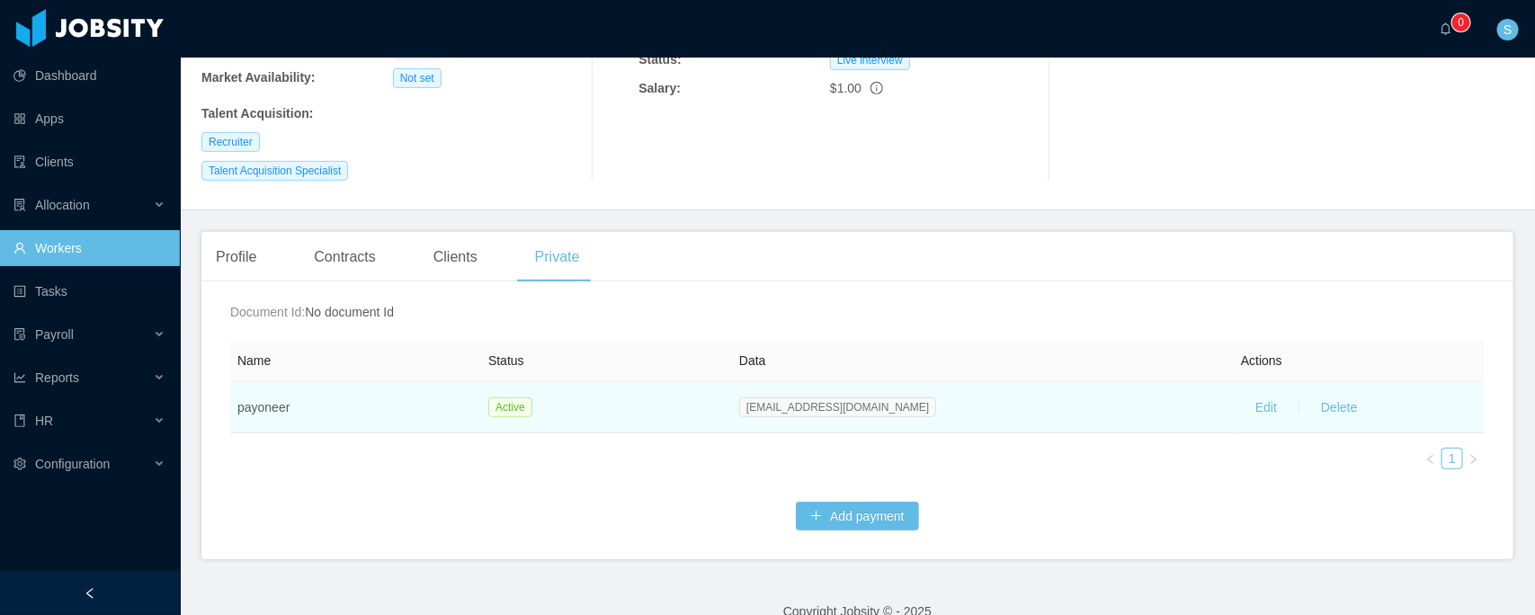
click at [847, 397] on span "sylviandrade26@hotmail.com" at bounding box center [837, 407] width 197 height 20
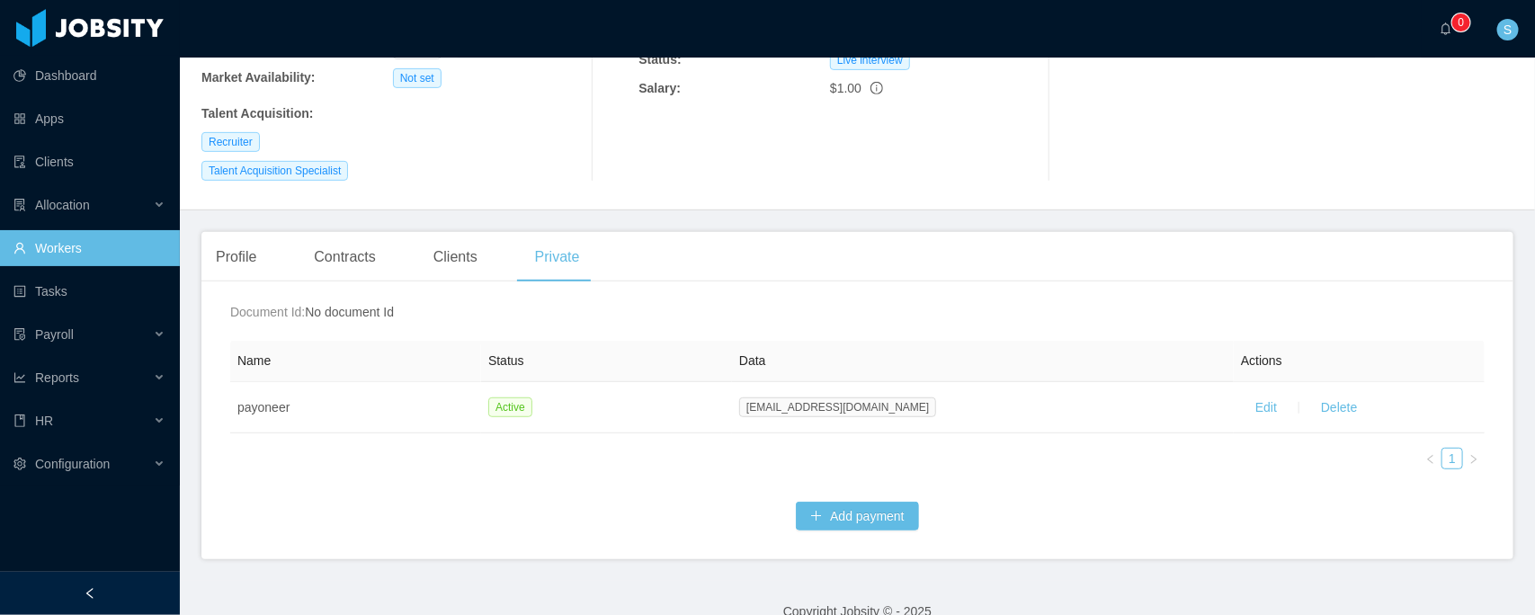
click at [792, 406] on div "Name Status Data Actions payoneer Active sylviandrade26@hotmail.com Edit Delete…" at bounding box center [857, 412] width 1254 height 143
click at [104, 337] on div "Payroll" at bounding box center [90, 334] width 180 height 36
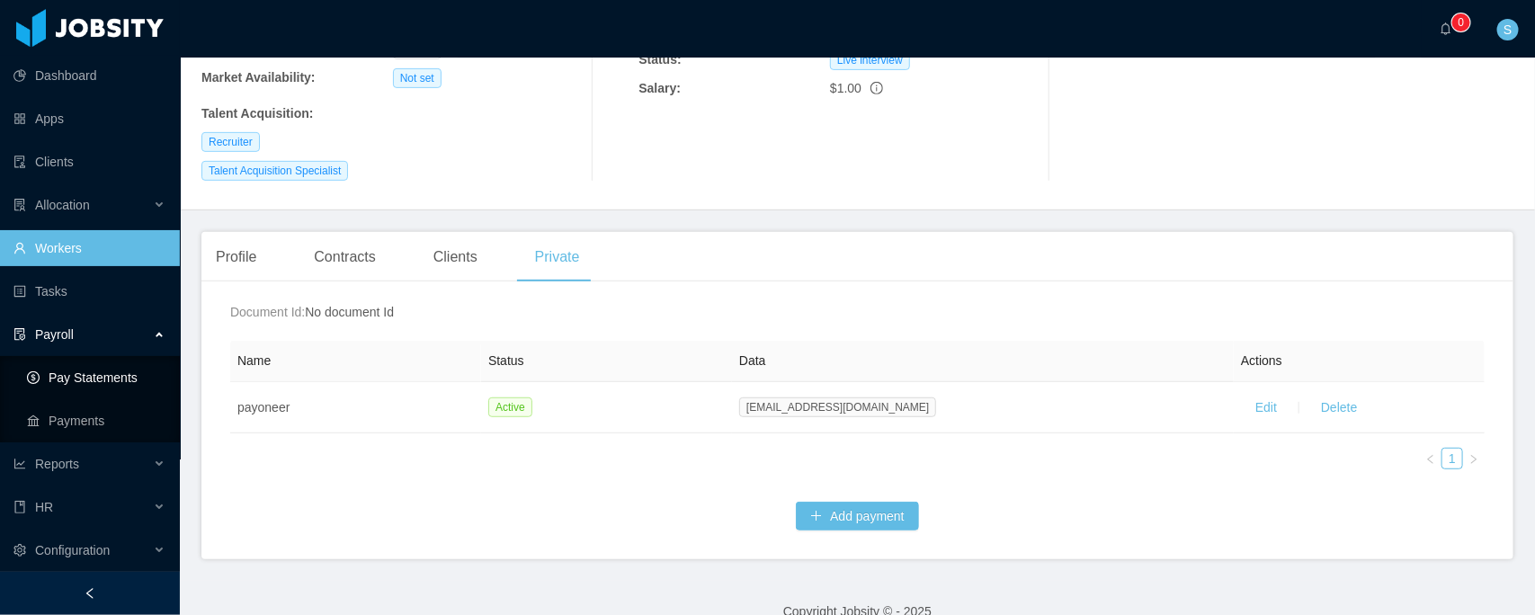
click at [90, 371] on link "Pay Statements" at bounding box center [96, 378] width 138 height 36
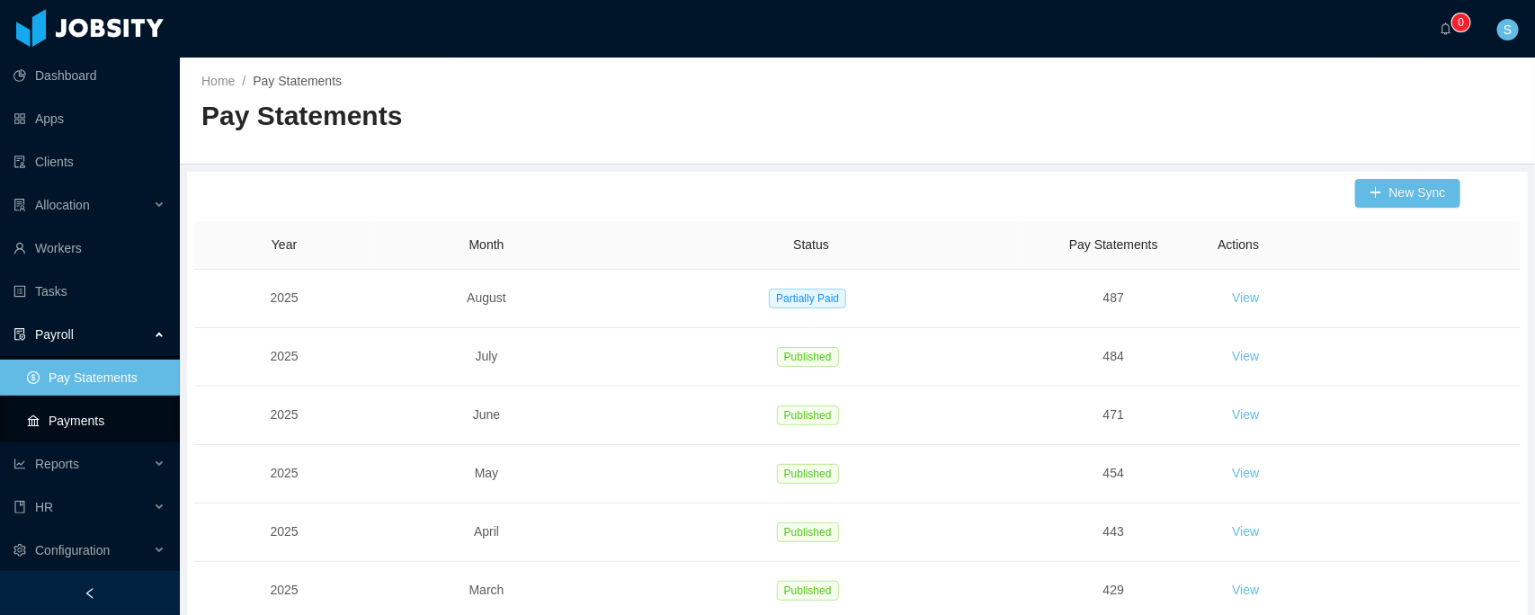
click at [81, 418] on link "Payments" at bounding box center [96, 421] width 138 height 36
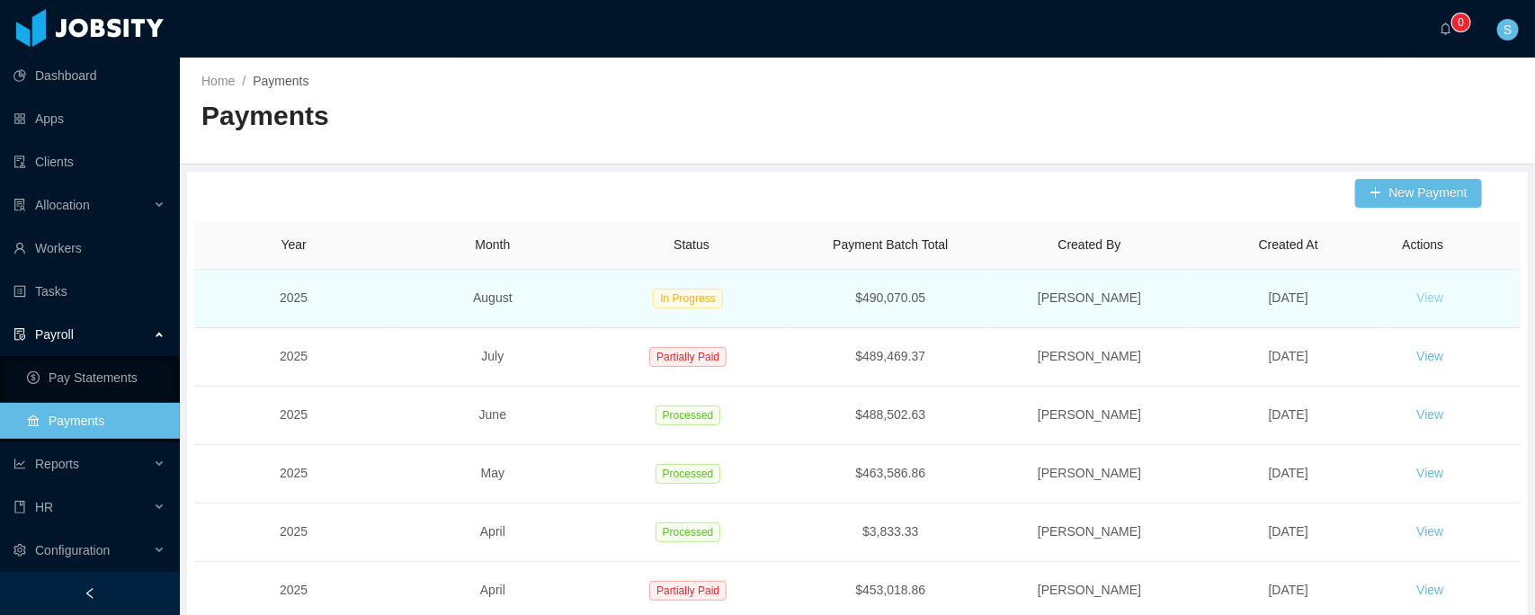
click at [1417, 298] on button "View" at bounding box center [1431, 298] width 56 height 29
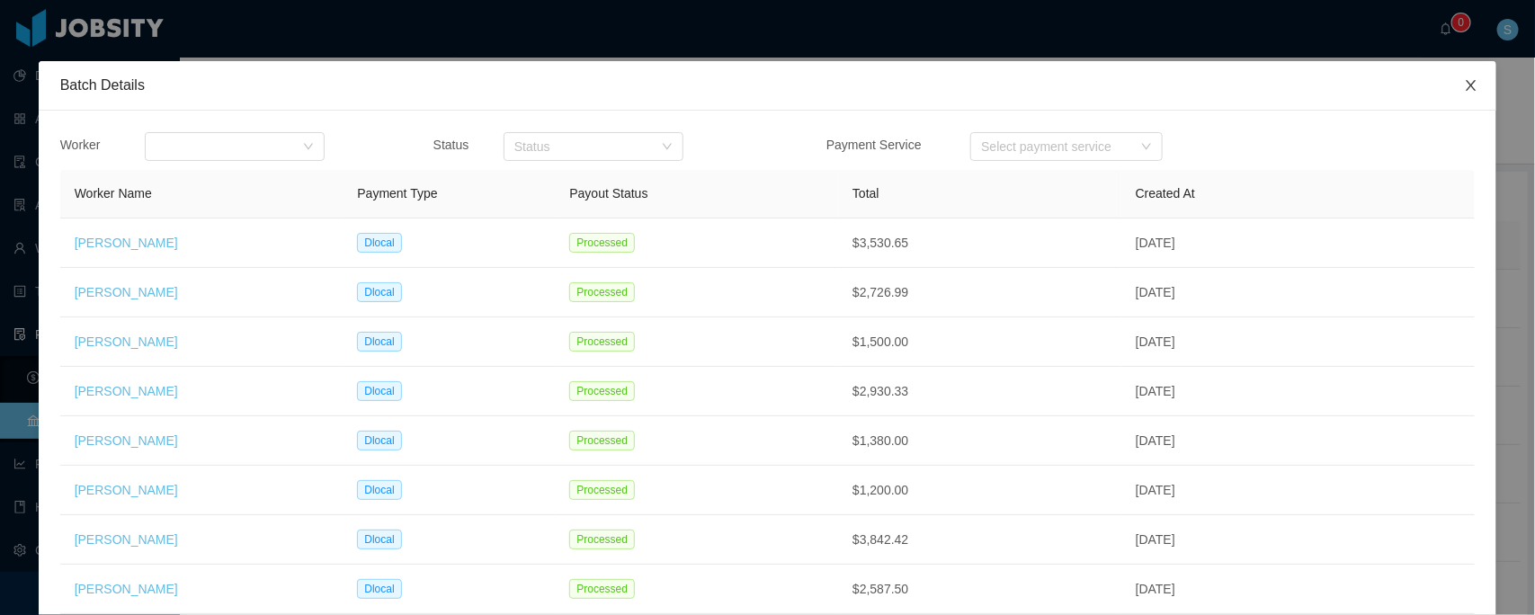
click at [1454, 78] on span "Close" at bounding box center [1471, 86] width 50 height 50
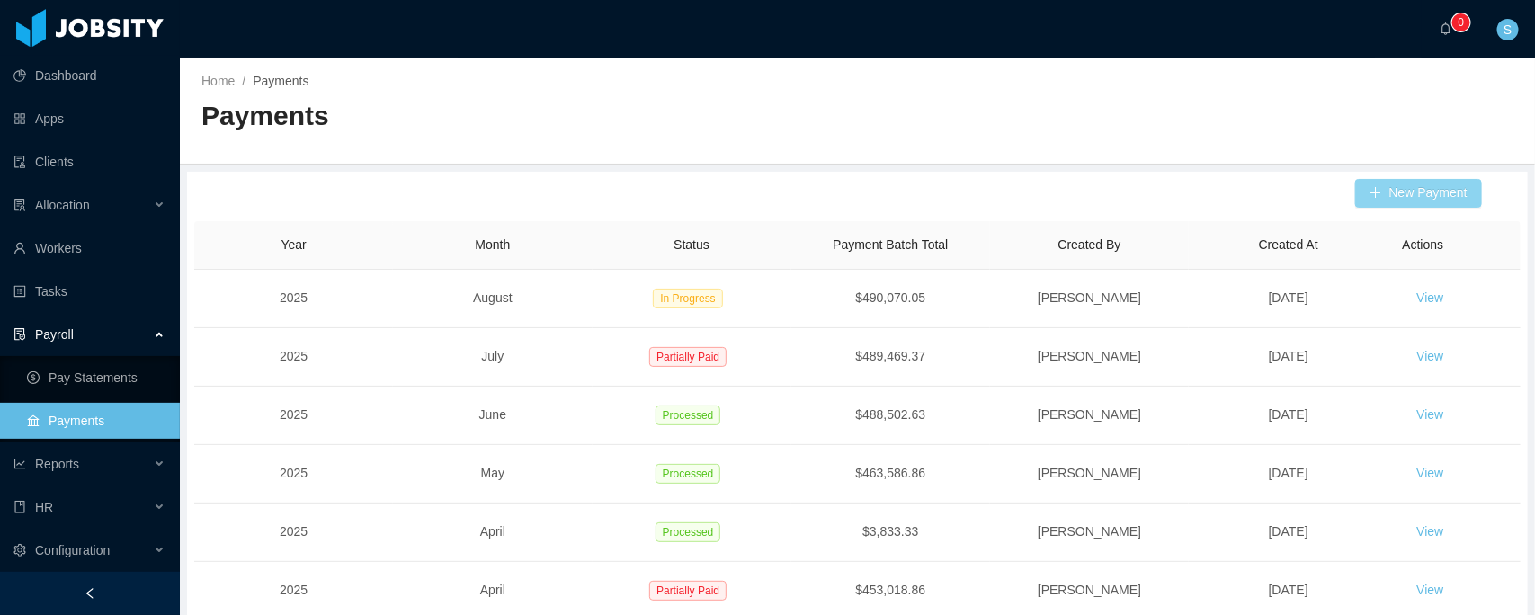
click at [1378, 194] on button "New Payment" at bounding box center [1418, 193] width 127 height 29
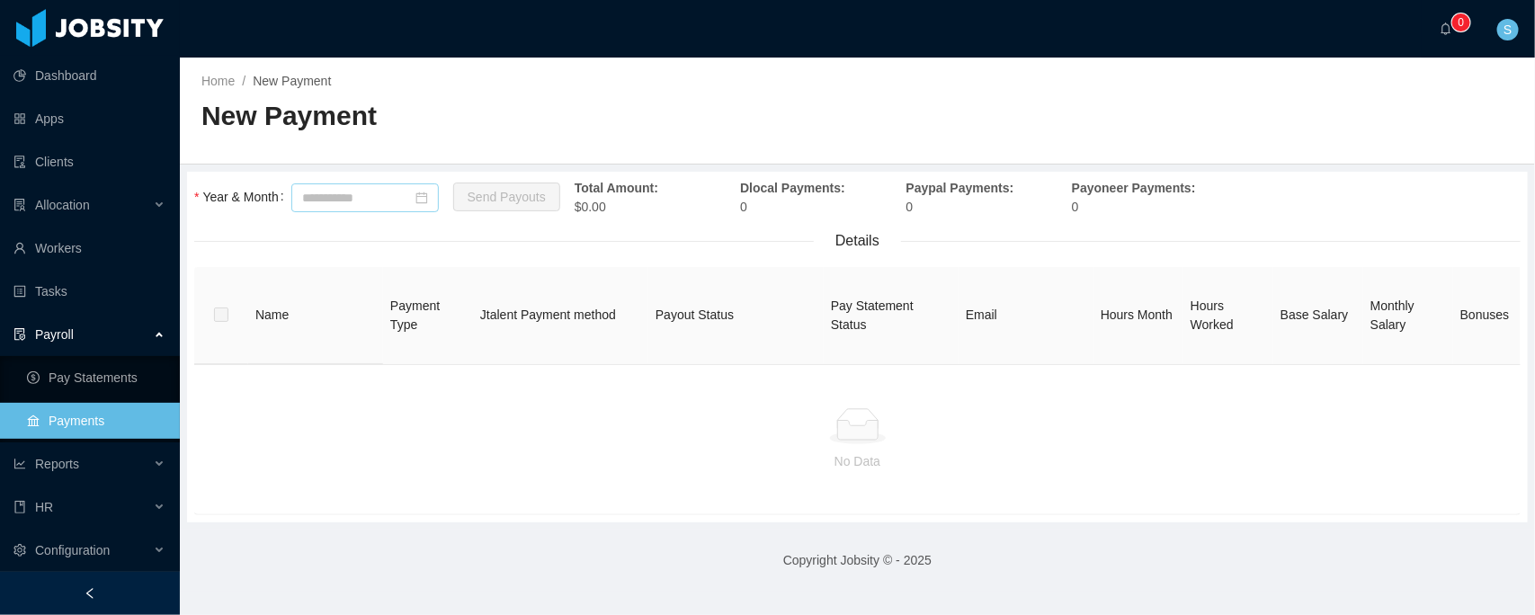
click at [428, 192] on icon "icon: calendar" at bounding box center [421, 198] width 13 height 13
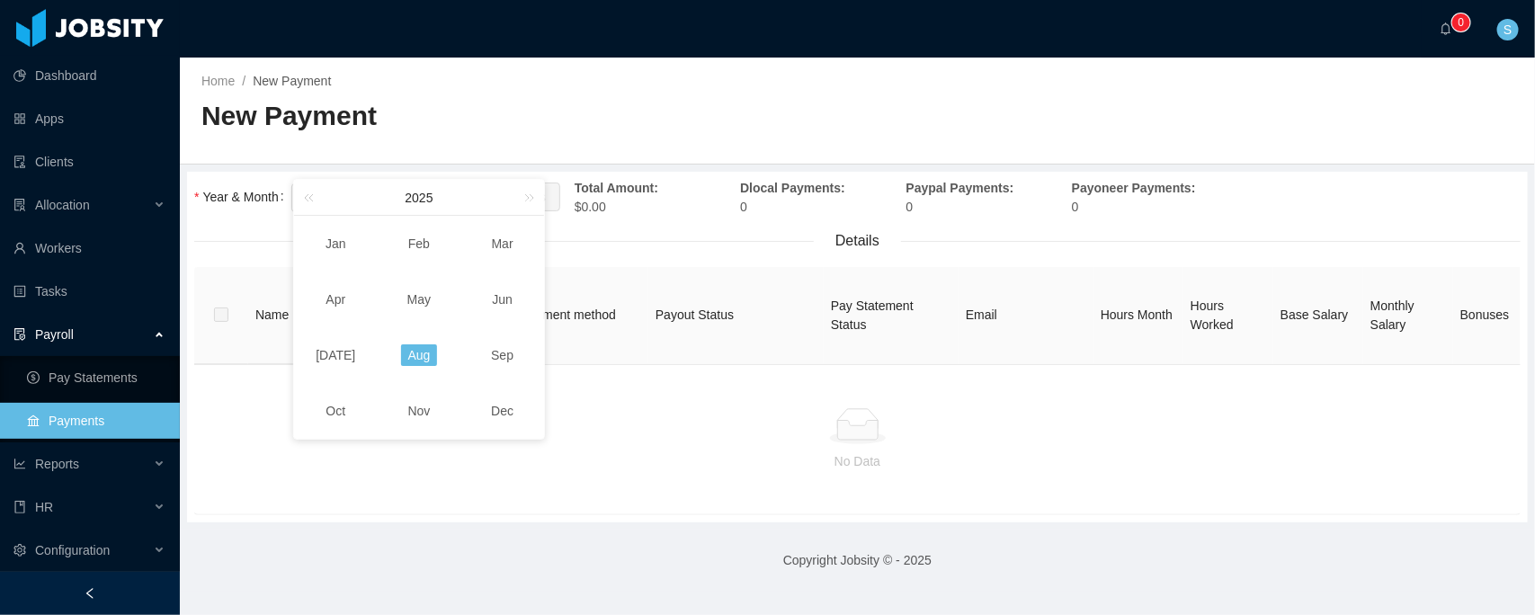
click at [412, 352] on link "Aug" at bounding box center [419, 355] width 37 height 22
type input "*******"
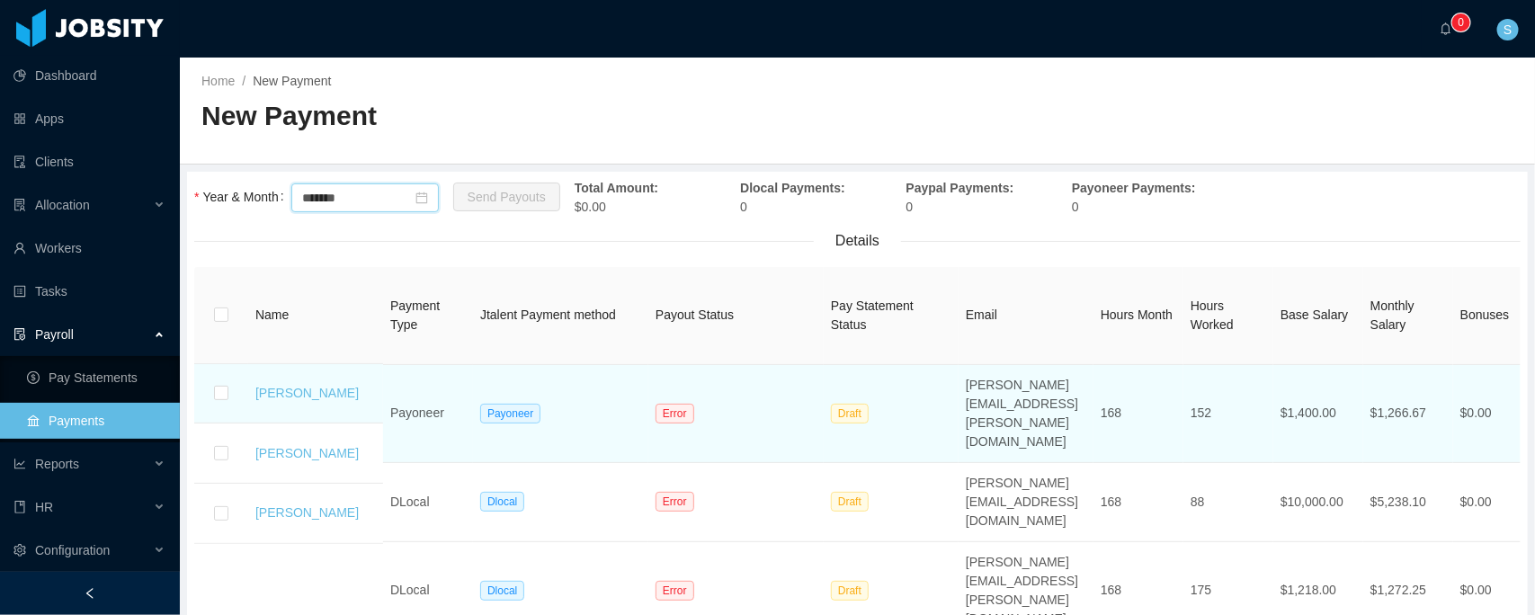
scroll to position [73, 0]
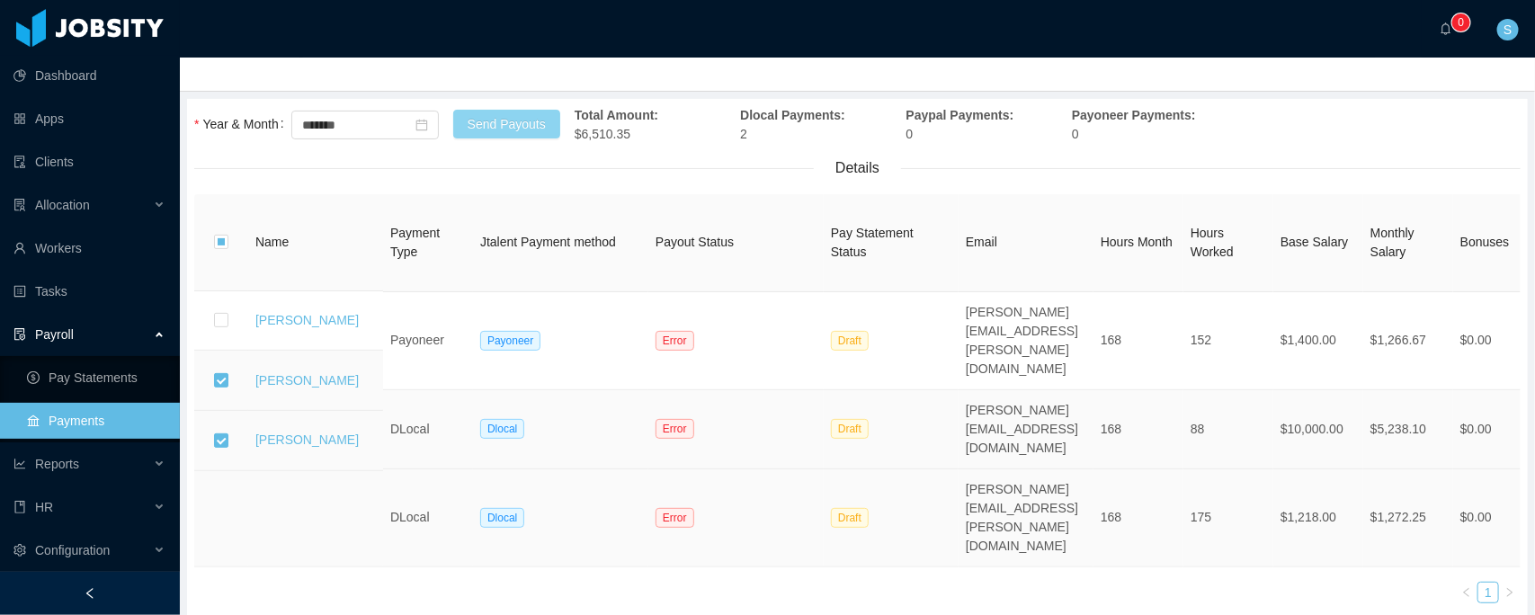
click at [518, 121] on button "Send Payouts" at bounding box center [506, 124] width 107 height 29
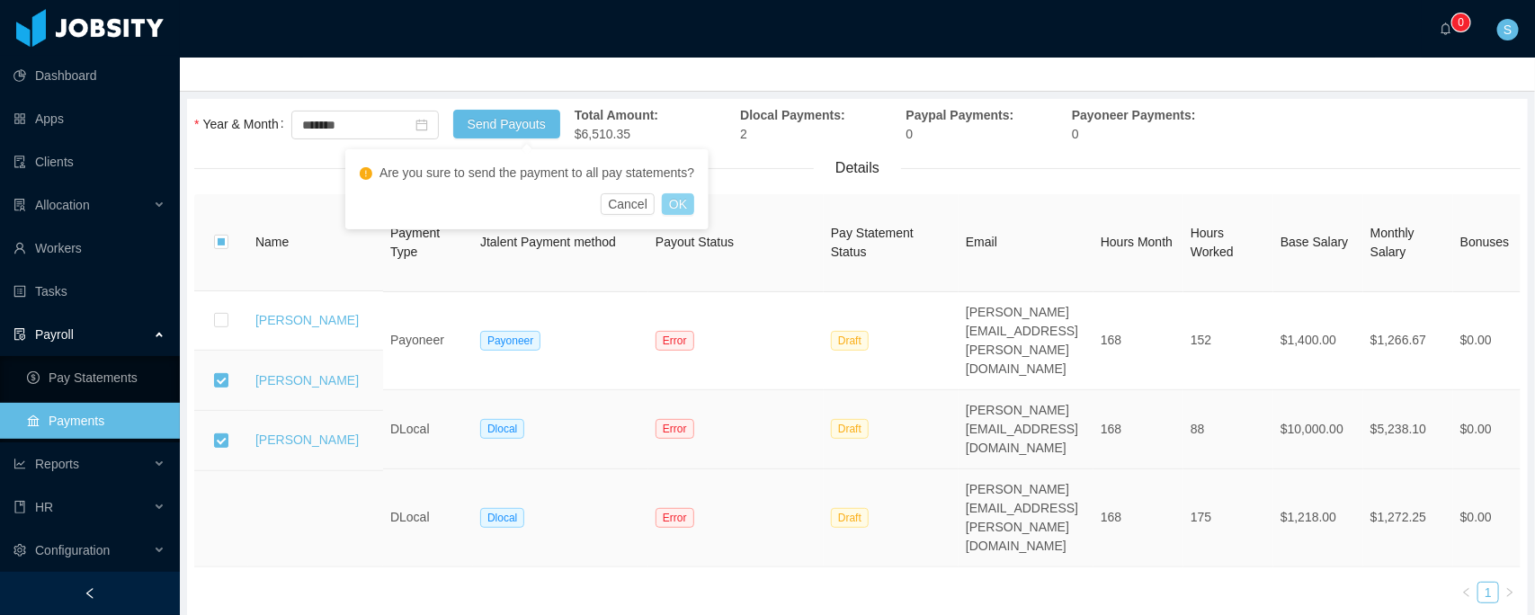
click at [667, 204] on button "OK" at bounding box center [678, 204] width 32 height 22
